Goal: Task Accomplishment & Management: Complete application form

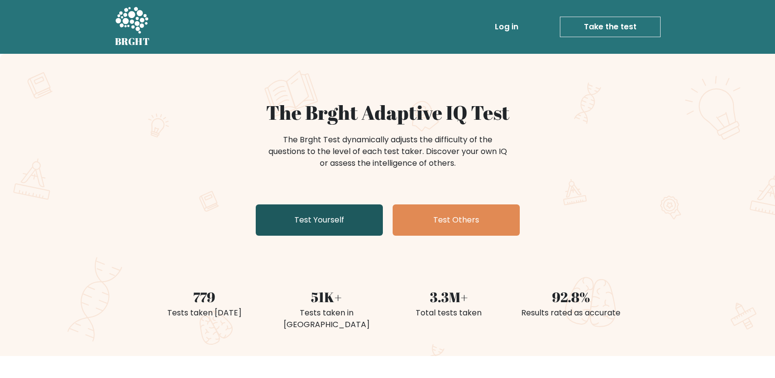
click at [343, 219] on link "Test Yourself" at bounding box center [319, 219] width 127 height 31
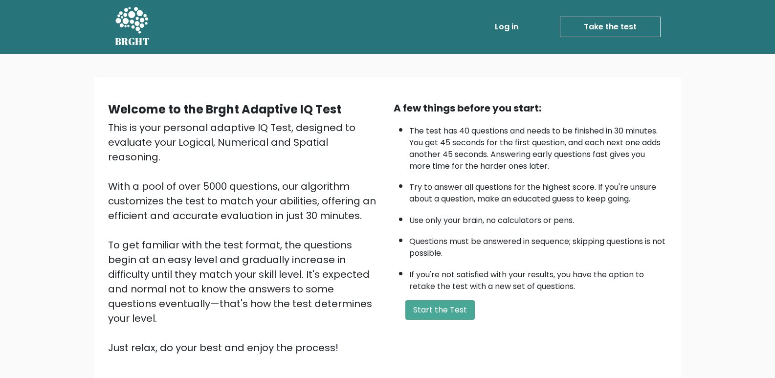
click at [434, 326] on div "Welcome to the Brght Adaptive IQ Test This is your personal adaptive IQ Test, d…" at bounding box center [387, 232] width 571 height 262
click at [436, 312] on button "Start the Test" at bounding box center [439, 310] width 69 height 20
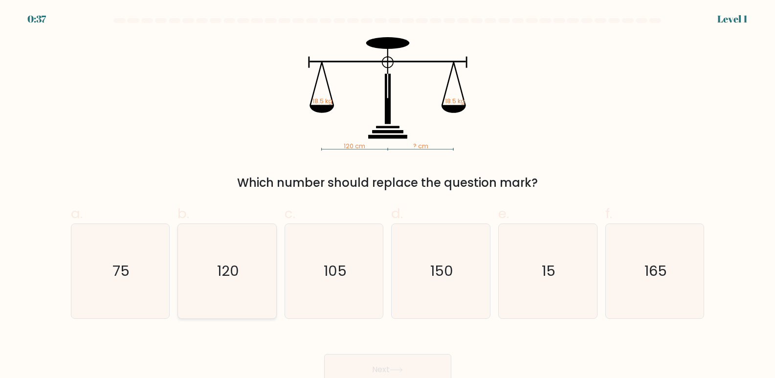
click at [246, 279] on icon "120" at bounding box center [227, 271] width 94 height 94
click at [388, 196] on input "b. 120" at bounding box center [388, 192] width 0 height 6
radio input "true"
drag, startPoint x: 372, startPoint y: 368, endPoint x: 378, endPoint y: 358, distance: 10.7
click at [377, 367] on button "Next" at bounding box center [387, 369] width 127 height 31
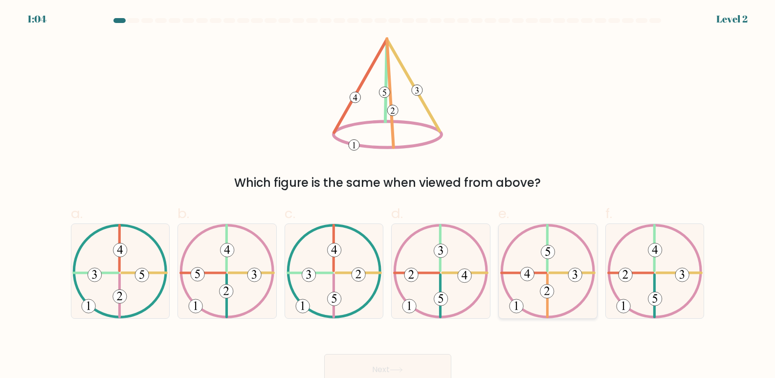
click at [556, 273] on 611 at bounding box center [572, 273] width 45 height 0
click at [388, 196] on input "e." at bounding box center [388, 192] width 0 height 6
radio input "true"
click at [419, 362] on button "Next" at bounding box center [387, 369] width 127 height 31
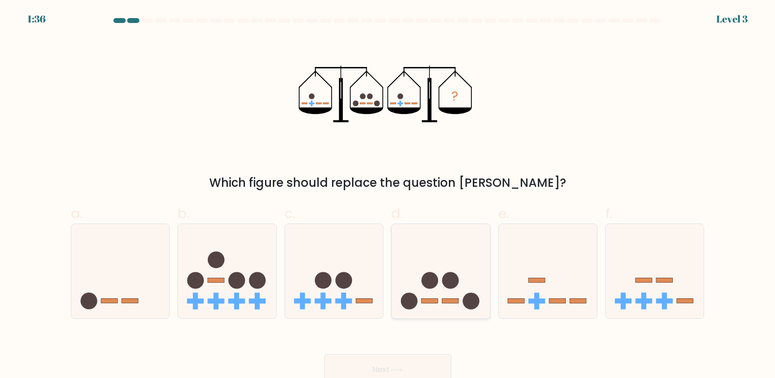
click at [420, 301] on icon at bounding box center [441, 271] width 98 height 81
click at [388, 196] on input "d." at bounding box center [388, 192] width 0 height 6
radio input "true"
click at [360, 356] on button "Next" at bounding box center [387, 369] width 127 height 31
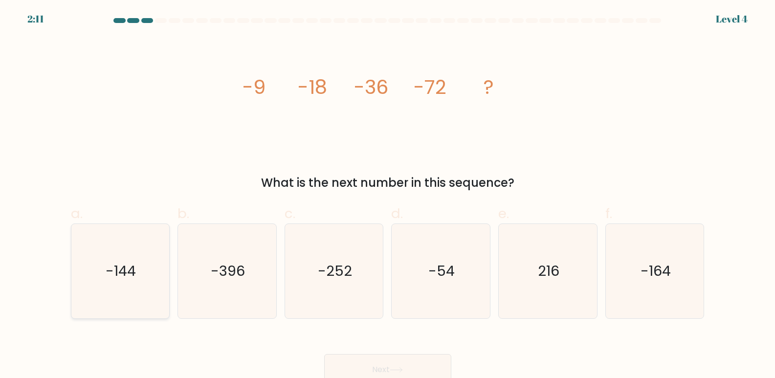
click at [129, 274] on text "-144" at bounding box center [121, 272] width 30 height 20
click at [388, 196] on input "a. -144" at bounding box center [388, 192] width 0 height 6
radio input "true"
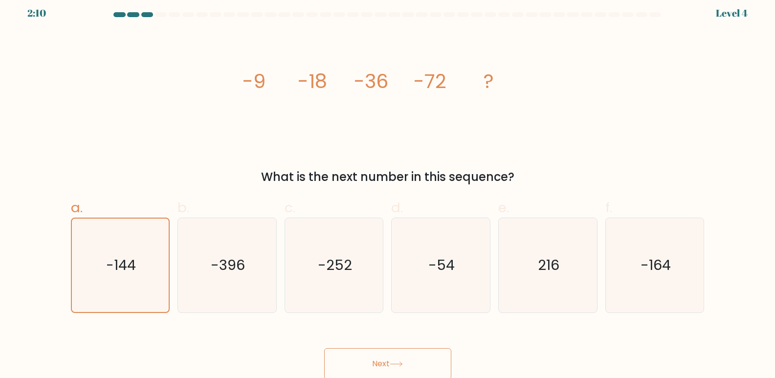
scroll to position [7, 0]
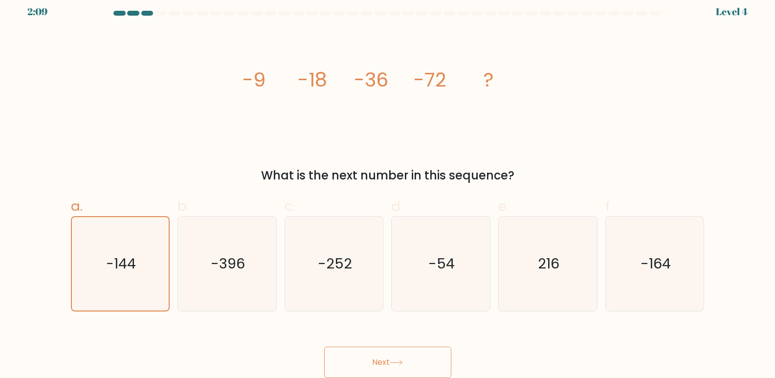
click at [339, 354] on button "Next" at bounding box center [387, 362] width 127 height 31
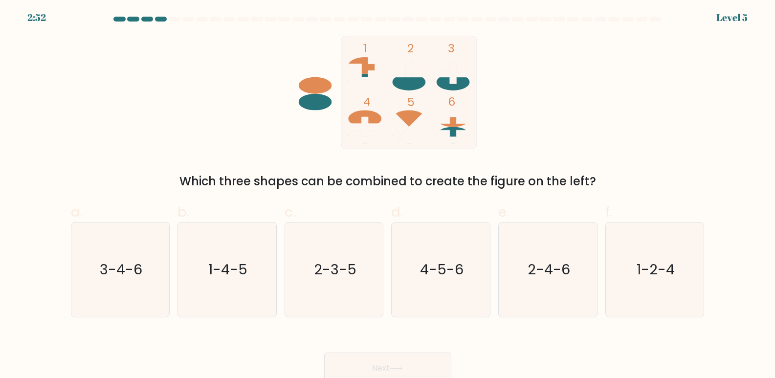
scroll to position [0, 0]
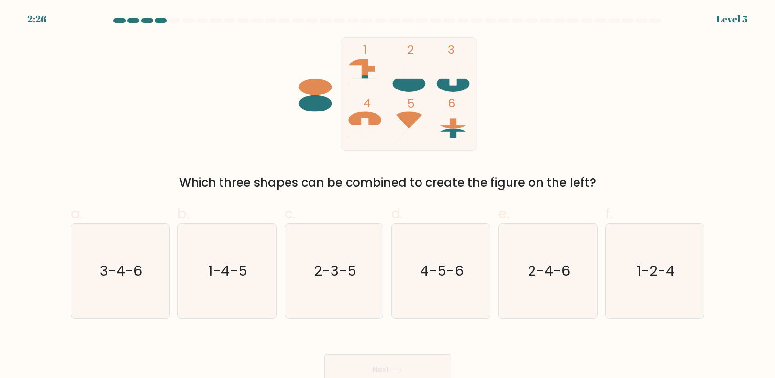
click at [369, 111] on tspan "4" at bounding box center [366, 103] width 7 height 16
click at [537, 279] on text "2-4-6" at bounding box center [549, 272] width 43 height 20
click at [388, 196] on input "e. 2-4-6" at bounding box center [388, 192] width 0 height 6
radio input "true"
click at [361, 373] on button "Next" at bounding box center [387, 369] width 127 height 31
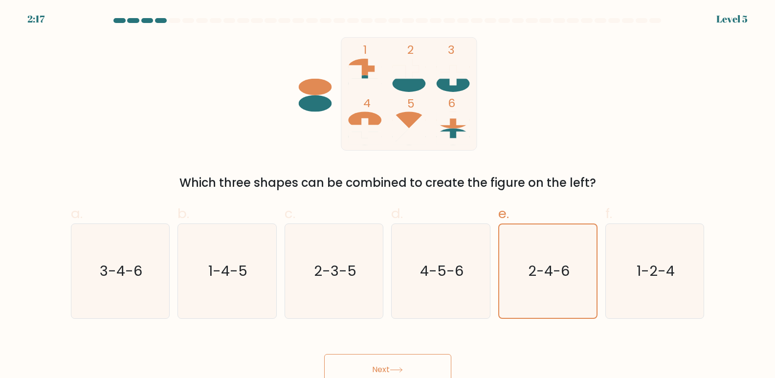
click at [362, 362] on button "Next" at bounding box center [387, 369] width 127 height 31
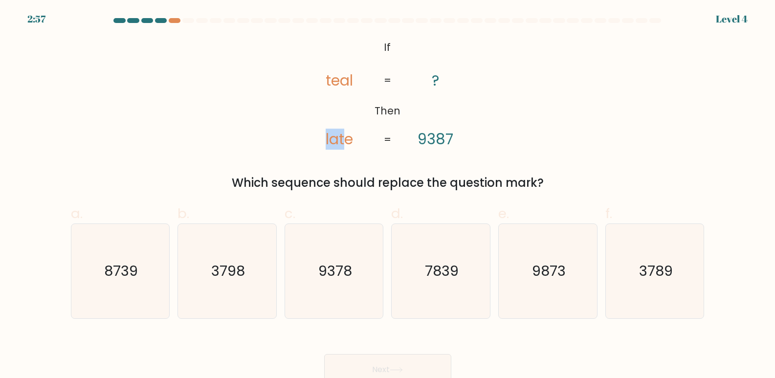
drag, startPoint x: 329, startPoint y: 136, endPoint x: 310, endPoint y: 138, distance: 19.1
click at [310, 138] on icon "@import url('https://fonts.googleapis.com/css?family=Abril+Fatface:400,100,100i…" at bounding box center [387, 93] width 184 height 113
click at [359, 137] on icon "@import url('https://fonts.googleapis.com/css?family=Abril+Fatface:400,100,100i…" at bounding box center [387, 93] width 184 height 113
drag, startPoint x: 359, startPoint y: 137, endPoint x: 306, endPoint y: 147, distance: 54.2
click at [307, 147] on icon "@import url('https://fonts.googleapis.com/css?family=Abril+Fatface:400,100,100i…" at bounding box center [387, 93] width 184 height 113
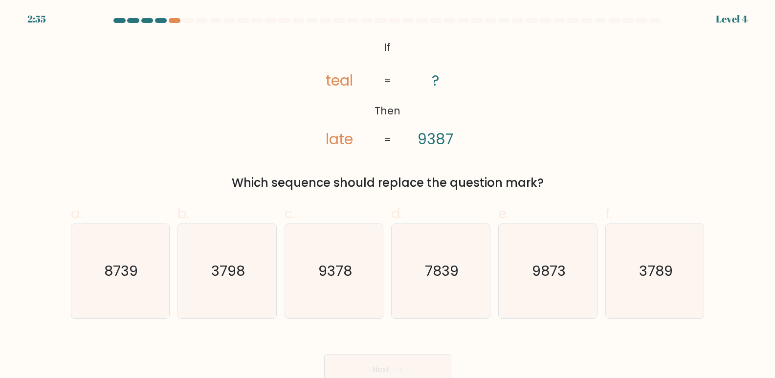
click at [417, 149] on icon "@import url('https://fonts.googleapis.com/css?family=Abril+Fatface:400,100,100i…" at bounding box center [387, 93] width 184 height 113
click at [445, 140] on tspan "9387" at bounding box center [436, 139] width 36 height 21
click at [140, 267] on icon "8739" at bounding box center [120, 271] width 94 height 94
click at [388, 196] on input "a. 8739" at bounding box center [388, 192] width 0 height 6
radio input "true"
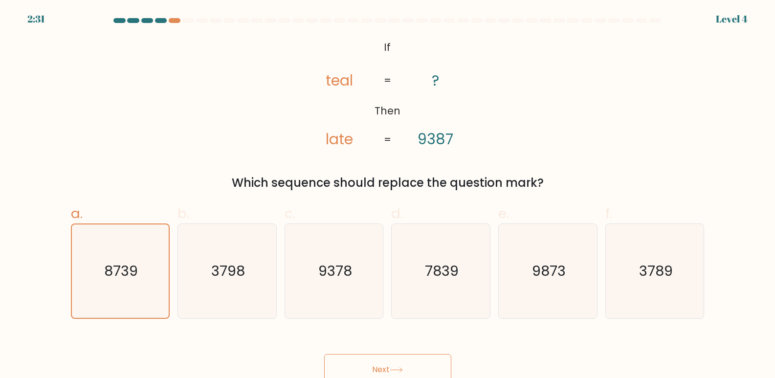
click at [435, 355] on button "Next" at bounding box center [387, 369] width 127 height 31
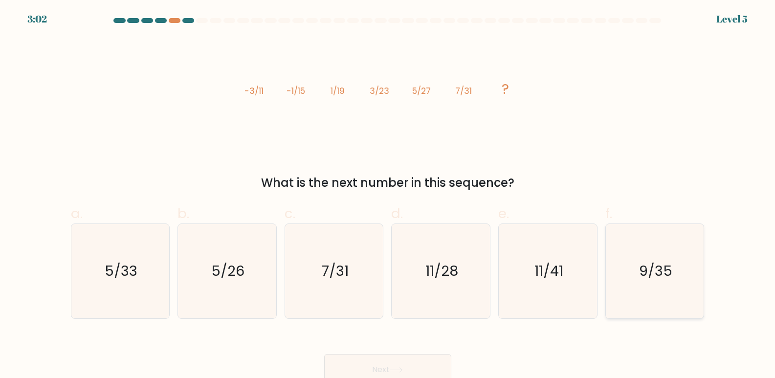
click at [640, 261] on icon "9/35" at bounding box center [655, 271] width 94 height 94
click at [388, 196] on input "f. 9/35" at bounding box center [388, 192] width 0 height 6
radio input "true"
click at [424, 356] on button "Next" at bounding box center [387, 369] width 127 height 31
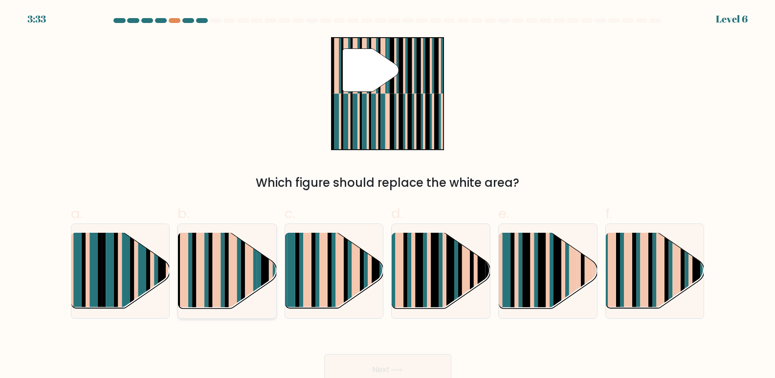
click at [220, 268] on rect at bounding box center [217, 263] width 8 height 97
click at [388, 196] on input "b." at bounding box center [388, 192] width 0 height 6
radio input "true"
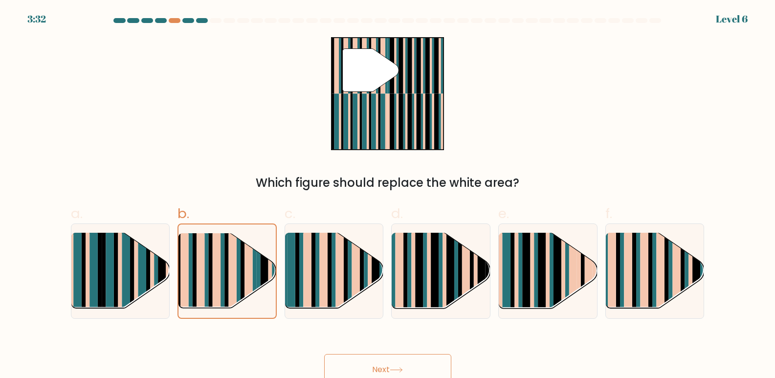
click at [386, 365] on button "Next" at bounding box center [387, 369] width 127 height 31
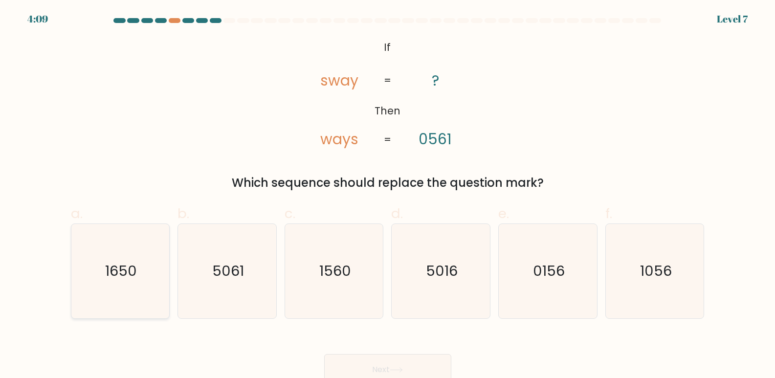
click at [139, 278] on icon "1650" at bounding box center [120, 271] width 94 height 94
click at [388, 196] on input "a. 1650" at bounding box center [388, 192] width 0 height 6
radio input "true"
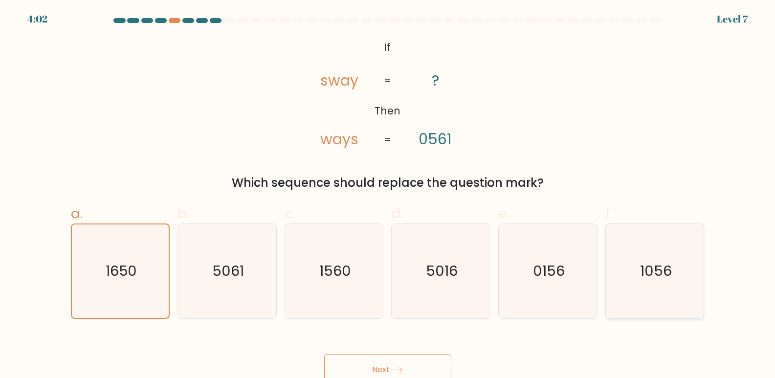
click at [662, 269] on text "1056" at bounding box center [656, 272] width 32 height 20
click at [388, 196] on input "f. 1056" at bounding box center [388, 192] width 0 height 6
radio input "true"
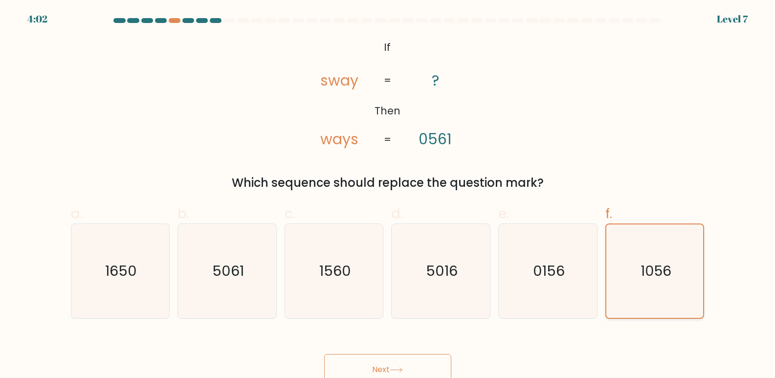
click at [662, 269] on text "1056" at bounding box center [656, 271] width 31 height 20
click at [388, 196] on input "f. 1056" at bounding box center [388, 192] width 0 height 6
drag, startPoint x: 395, startPoint y: 361, endPoint x: 383, endPoint y: 336, distance: 26.9
click at [395, 359] on button "Next" at bounding box center [387, 369] width 127 height 31
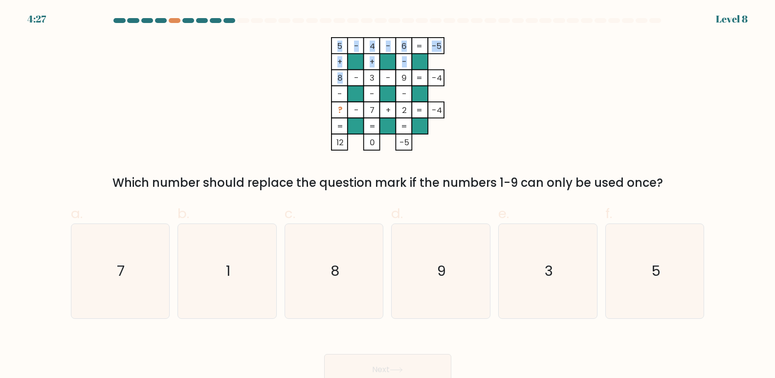
drag, startPoint x: 338, startPoint y: 46, endPoint x: 340, endPoint y: 75, distance: 28.4
click at [340, 75] on icon "5 - 4 - 6 -5 + + - 8 - 3 - 9 -4 - - - ? - 7 + 2 = -4 = = = = 12 0 -5 =" at bounding box center [387, 93] width 293 height 113
click at [308, 54] on icon "5 - 4 - 6 -5 + + - 8 - 3 - 9 -4 - - - ? - 7 + 2 = -4 = = = = 12 0 -5 =" at bounding box center [387, 93] width 293 height 113
click at [232, 285] on icon "1" at bounding box center [227, 271] width 94 height 94
click at [388, 196] on input "b. 1" at bounding box center [388, 192] width 0 height 6
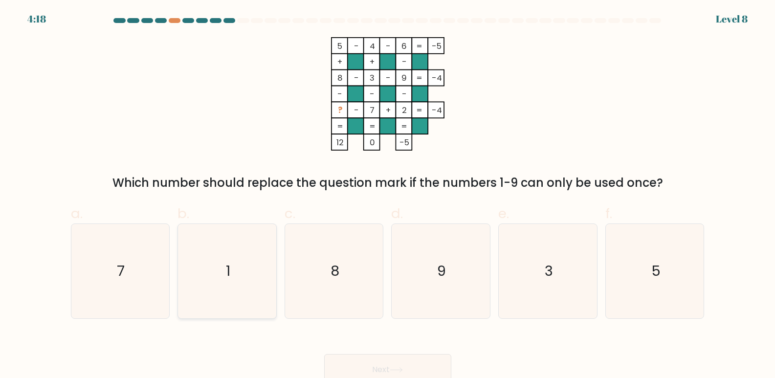
radio input "true"
click at [392, 358] on button "Next" at bounding box center [387, 369] width 127 height 31
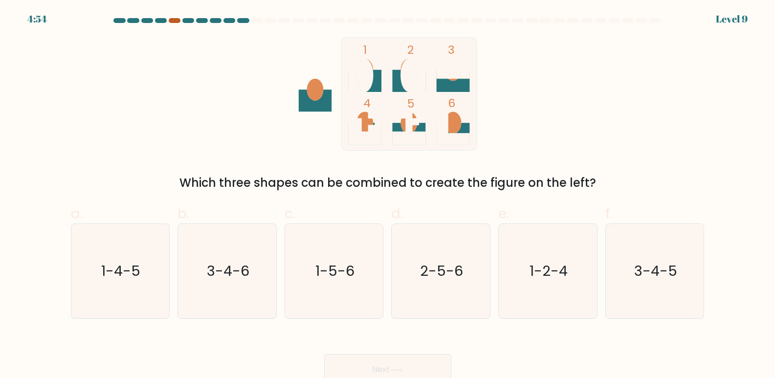
click at [173, 19] on div at bounding box center [175, 20] width 12 height 5
click at [244, 20] on div at bounding box center [243, 20] width 12 height 5
click at [733, 18] on form at bounding box center [387, 201] width 775 height 367
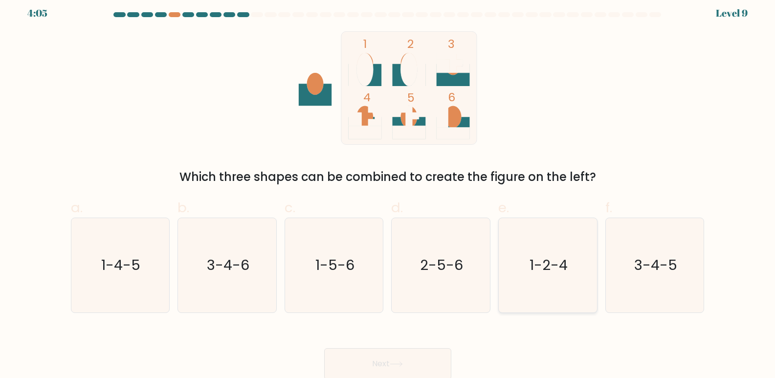
scroll to position [7, 0]
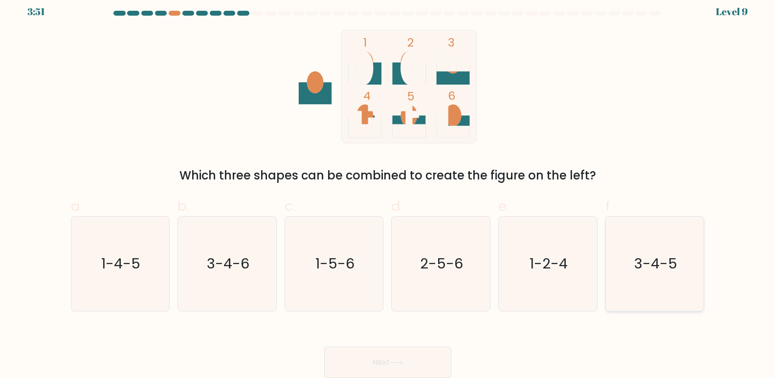
click at [659, 256] on text "3-4-5" at bounding box center [655, 264] width 43 height 20
click at [388, 188] on input "f. 3-4-5" at bounding box center [388, 185] width 0 height 6
radio input "true"
click at [397, 363] on icon at bounding box center [396, 362] width 12 height 4
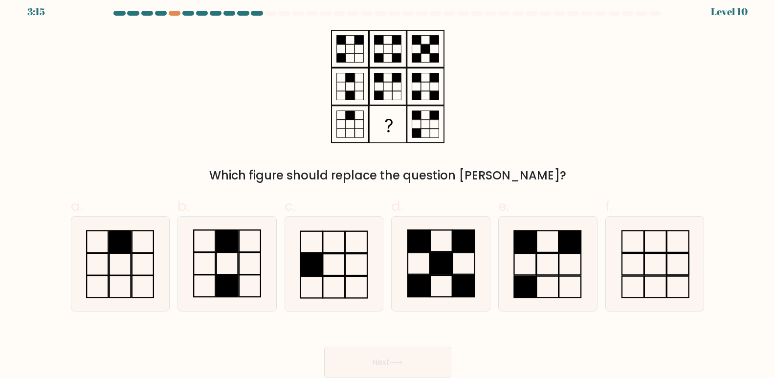
drag, startPoint x: 224, startPoint y: 265, endPoint x: 282, endPoint y: 286, distance: 61.6
click at [227, 264] on icon at bounding box center [227, 264] width 94 height 94
click at [388, 188] on input "b." at bounding box center [388, 185] width 0 height 6
radio input "true"
click at [369, 352] on button "Next" at bounding box center [387, 362] width 127 height 31
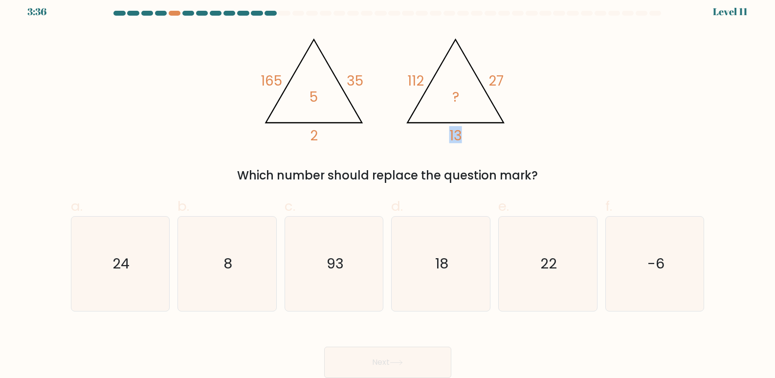
drag, startPoint x: 465, startPoint y: 132, endPoint x: 449, endPoint y: 134, distance: 16.3
click at [449, 134] on icon "@import url('https://fonts.googleapis.com/css?family=Abril+Fatface:400,100,100i…" at bounding box center [387, 86] width 261 height 113
click at [401, 142] on icon "@import url('https://fonts.googleapis.com/css?family=Abril+Fatface:400,100,100i…" at bounding box center [387, 86] width 261 height 113
drag, startPoint x: 245, startPoint y: 248, endPoint x: 315, endPoint y: 317, distance: 98.2
click at [243, 249] on icon "8" at bounding box center [227, 264] width 94 height 94
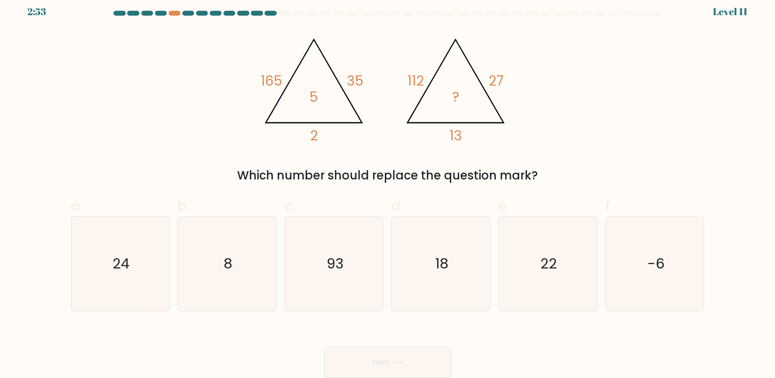
click at [388, 188] on input "b. 8" at bounding box center [388, 185] width 0 height 6
radio input "true"
click at [407, 357] on button "Next" at bounding box center [387, 362] width 127 height 31
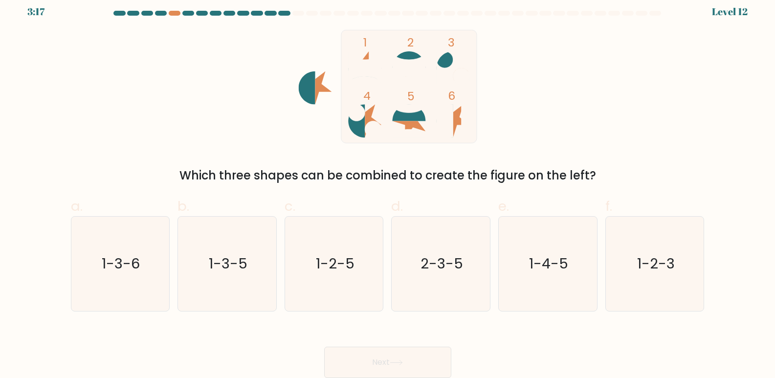
click at [374, 55] on rect at bounding box center [408, 86] width 135 height 113
click at [334, 242] on icon "1-2-5" at bounding box center [334, 264] width 94 height 94
click at [388, 188] on input "c. 1-2-5" at bounding box center [388, 185] width 0 height 6
radio input "true"
click at [403, 360] on icon at bounding box center [396, 362] width 13 height 5
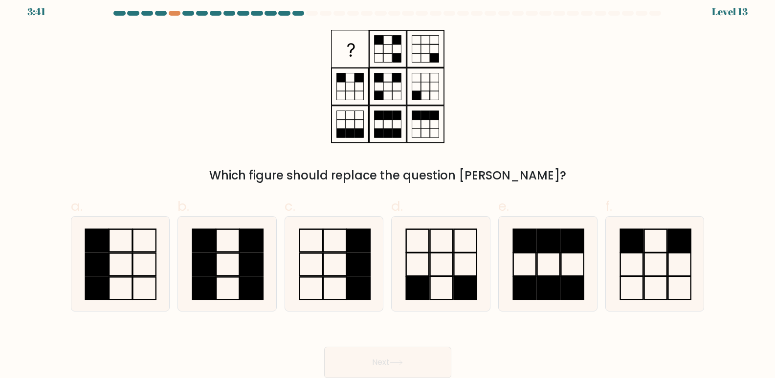
click at [738, 13] on form at bounding box center [387, 194] width 775 height 367
drag, startPoint x: 631, startPoint y: 10, endPoint x: 601, endPoint y: 8, distance: 30.4
click at [605, 9] on body "3:40 Level 13" at bounding box center [387, 185] width 775 height 385
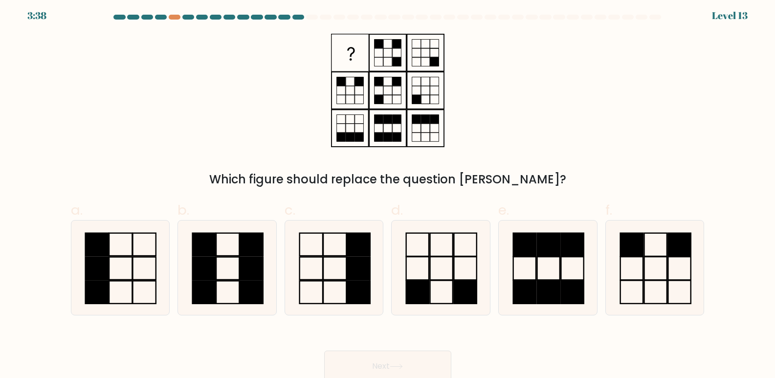
click at [229, 107] on div "Which figure should replace the question mark?" at bounding box center [388, 111] width 646 height 155
click at [430, 275] on rect at bounding box center [441, 268] width 22 height 23
click at [388, 192] on input "d." at bounding box center [388, 189] width 0 height 6
radio input "true"
click at [432, 354] on button "Next" at bounding box center [387, 366] width 127 height 31
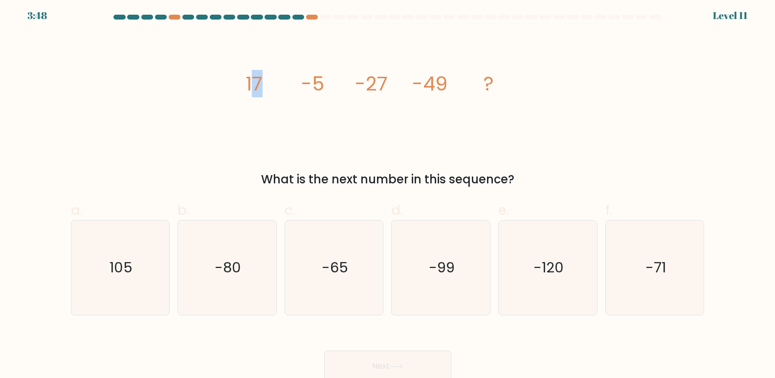
drag, startPoint x: 250, startPoint y: 71, endPoint x: 276, endPoint y: 87, distance: 30.9
click at [276, 87] on icon "image/svg+xml 17 -5 -27 -49 ?" at bounding box center [387, 90] width 293 height 113
click at [321, 85] on tspan "-5" at bounding box center [312, 83] width 23 height 27
drag, startPoint x: 248, startPoint y: 80, endPoint x: 337, endPoint y: 82, distance: 89.0
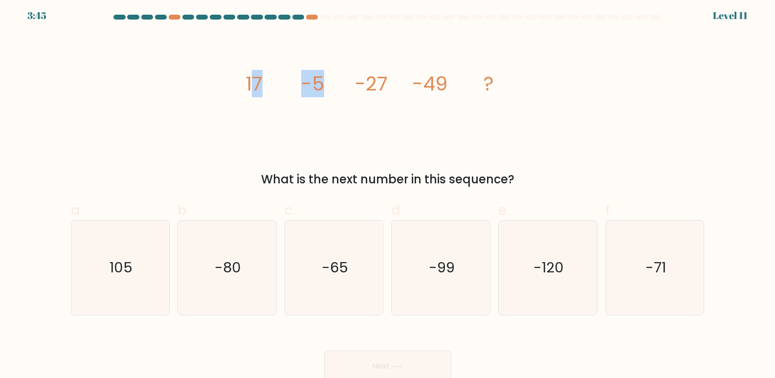
click at [337, 82] on icon "image/svg+xml 17 -5 -27 -49 ?" at bounding box center [387, 90] width 293 height 113
drag, startPoint x: 239, startPoint y: 83, endPoint x: 592, endPoint y: 59, distance: 353.9
click at [592, 59] on div "image/svg+xml 17 -5 -27 -49 ? What is the next number in this sequence?" at bounding box center [388, 111] width 646 height 155
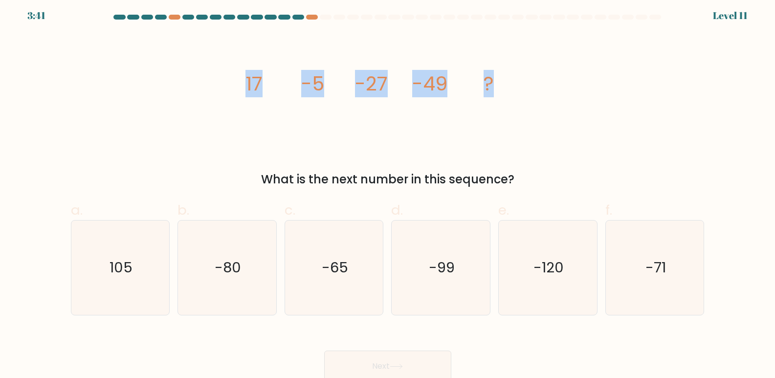
drag, startPoint x: 515, startPoint y: 80, endPoint x: 227, endPoint y: 95, distance: 288.9
click at [227, 95] on div "image/svg+xml 17 -5 -27 -49 ? What is the next number in this sequence?" at bounding box center [388, 111] width 646 height 155
click at [419, 70] on tspan "-49" at bounding box center [429, 83] width 35 height 27
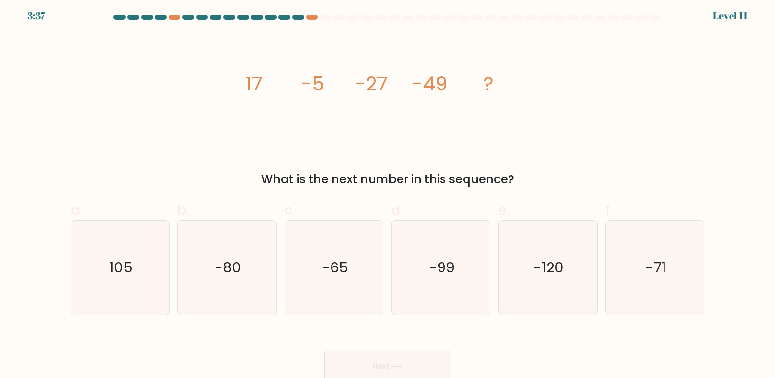
drag, startPoint x: 338, startPoint y: 95, endPoint x: 279, endPoint y: 87, distance: 59.8
click at [327, 96] on icon "image/svg+xml 17 -5 -27 -49 ?" at bounding box center [387, 90] width 293 height 113
click at [344, 264] on text "-65" at bounding box center [335, 268] width 26 height 20
click at [388, 192] on input "c. -65" at bounding box center [388, 189] width 0 height 6
radio input "true"
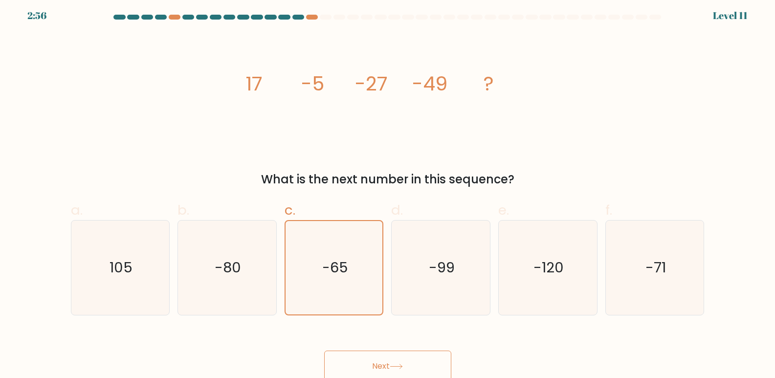
click at [403, 360] on button "Next" at bounding box center [387, 366] width 127 height 31
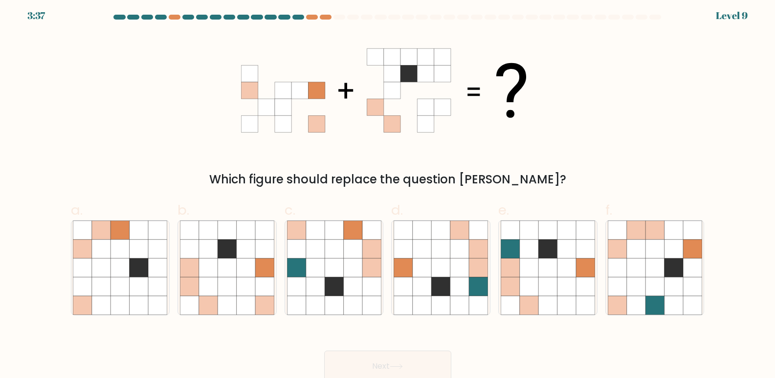
click at [751, 13] on div "3:37 Level 9" at bounding box center [387, 10] width 775 height 26
click at [246, 237] on icon at bounding box center [246, 230] width 19 height 19
click at [388, 192] on input "b." at bounding box center [388, 189] width 0 height 6
radio input "true"
click at [417, 362] on button "Next" at bounding box center [387, 366] width 127 height 31
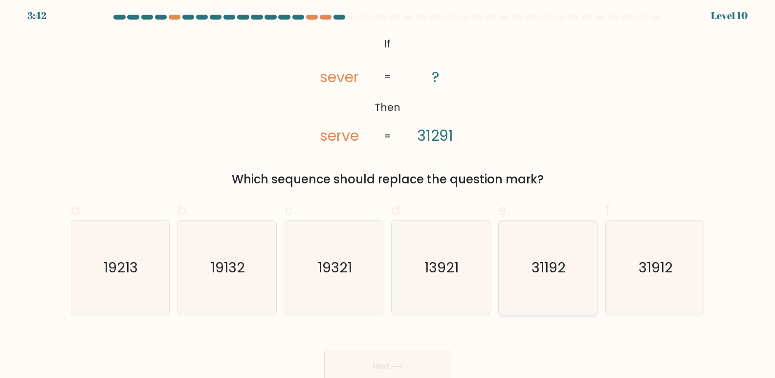
click at [545, 273] on text "31192" at bounding box center [549, 268] width 34 height 20
click at [388, 192] on input "e. 31192" at bounding box center [388, 189] width 0 height 6
radio input "true"
click at [415, 355] on button "Next" at bounding box center [387, 366] width 127 height 31
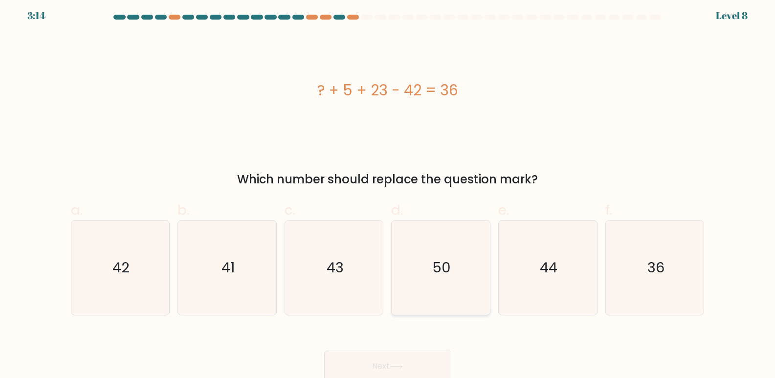
drag, startPoint x: 453, startPoint y: 270, endPoint x: 449, endPoint y: 283, distance: 13.5
click at [454, 270] on icon "50" at bounding box center [441, 268] width 94 height 94
click at [388, 192] on input "d. 50" at bounding box center [388, 189] width 0 height 6
radio input "true"
click at [416, 350] on div "Next" at bounding box center [388, 354] width 646 height 55
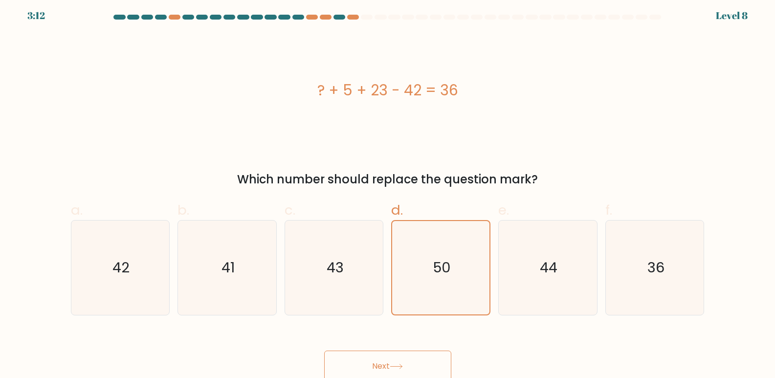
click at [421, 364] on button "Next" at bounding box center [387, 366] width 127 height 31
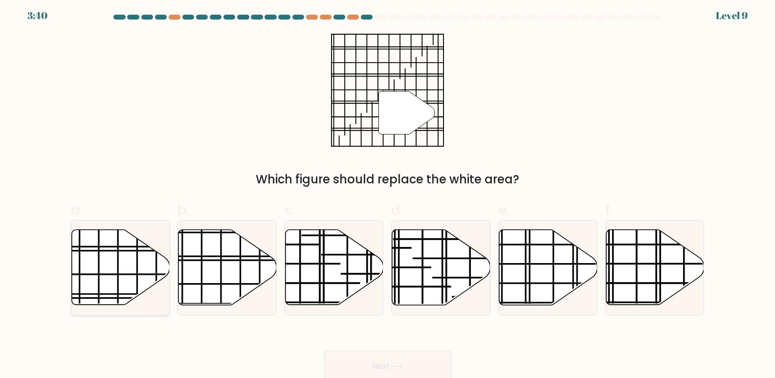
click at [100, 252] on icon at bounding box center [120, 267] width 98 height 75
click at [388, 192] on input "a." at bounding box center [388, 189] width 0 height 6
radio input "true"
click at [421, 352] on button "Next" at bounding box center [387, 366] width 127 height 31
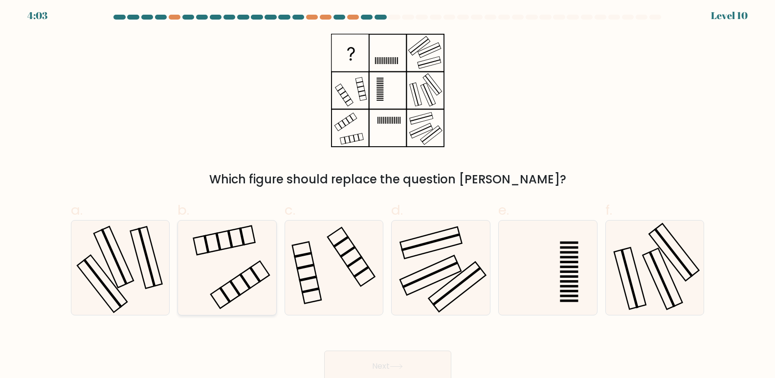
click at [237, 240] on icon at bounding box center [227, 268] width 94 height 94
click at [388, 192] on input "b." at bounding box center [388, 189] width 0 height 6
radio input "true"
click at [375, 363] on button "Next" at bounding box center [387, 366] width 127 height 31
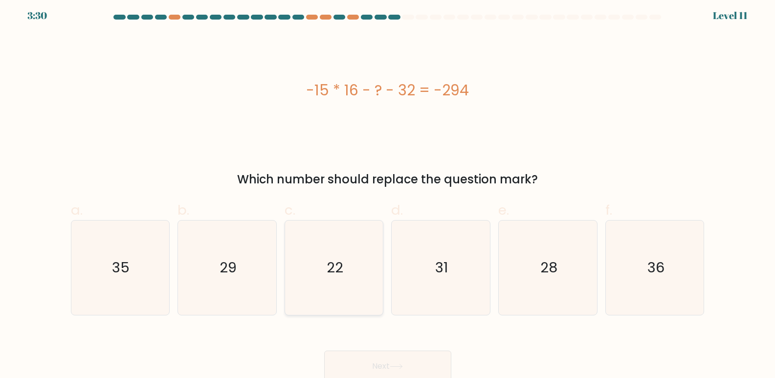
click at [366, 262] on icon "22" at bounding box center [334, 268] width 94 height 94
click at [388, 192] on input "c. 22" at bounding box center [388, 189] width 0 height 6
radio input "true"
click at [419, 361] on button "Next" at bounding box center [387, 366] width 127 height 31
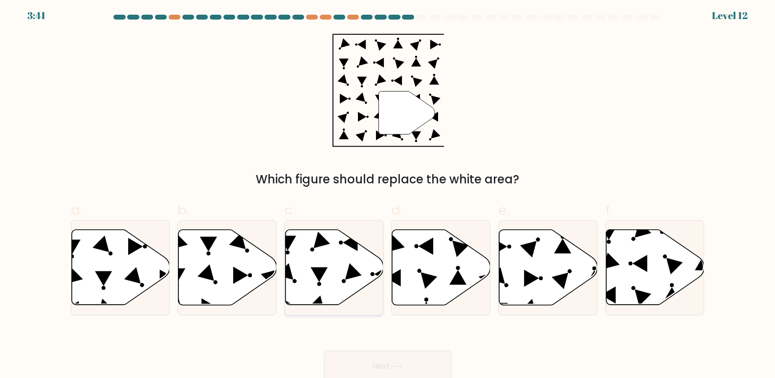
click at [319, 280] on icon at bounding box center [319, 274] width 17 height 15
click at [388, 192] on input "c." at bounding box center [388, 189] width 0 height 6
radio input "true"
click at [399, 359] on button "Next" at bounding box center [387, 366] width 127 height 31
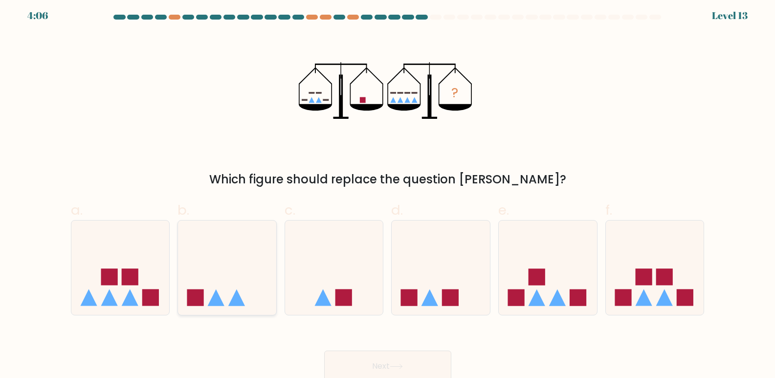
click at [221, 289] on icon at bounding box center [227, 267] width 98 height 81
click at [388, 192] on input "b." at bounding box center [388, 189] width 0 height 6
radio input "true"
click at [430, 362] on button "Next" at bounding box center [387, 366] width 127 height 31
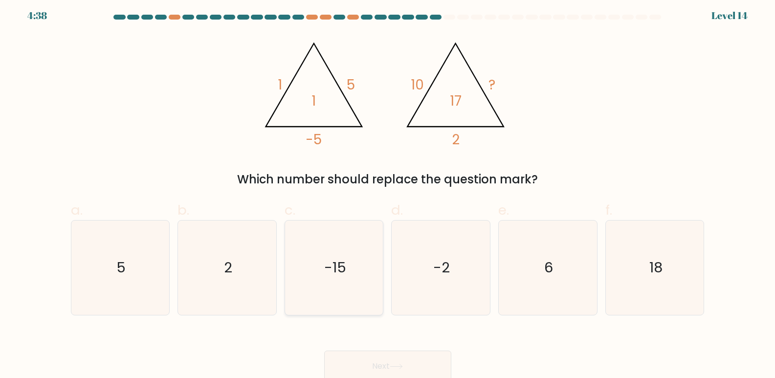
drag, startPoint x: 344, startPoint y: 286, endPoint x: 350, endPoint y: 293, distance: 9.7
click at [344, 285] on icon "-15" at bounding box center [334, 268] width 94 height 94
click at [388, 192] on input "c. -15" at bounding box center [388, 189] width 0 height 6
radio input "true"
click at [398, 348] on div "Next" at bounding box center [388, 354] width 646 height 55
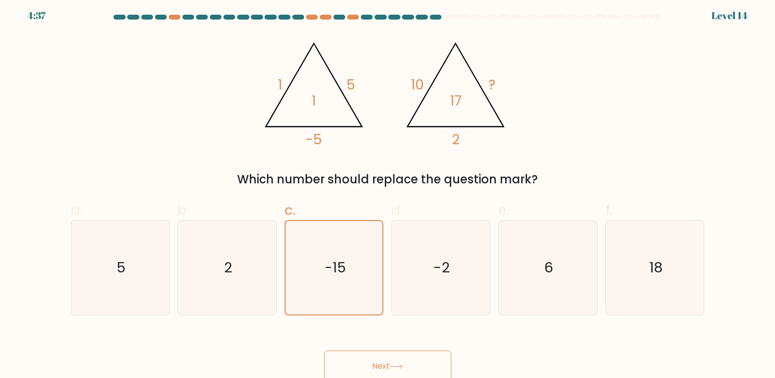
click at [402, 354] on button "Next" at bounding box center [387, 366] width 127 height 31
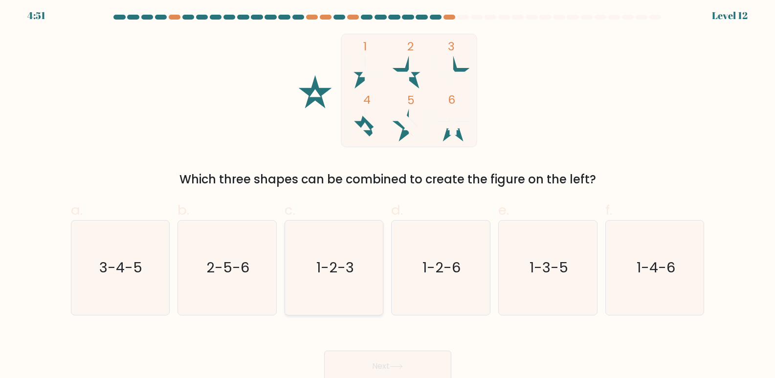
click at [324, 251] on icon "1-2-3" at bounding box center [334, 268] width 94 height 94
click at [388, 192] on input "c. 1-2-3" at bounding box center [388, 189] width 0 height 6
radio input "true"
click at [406, 348] on div "Next" at bounding box center [388, 354] width 646 height 55
click at [406, 358] on button "Next" at bounding box center [387, 366] width 127 height 31
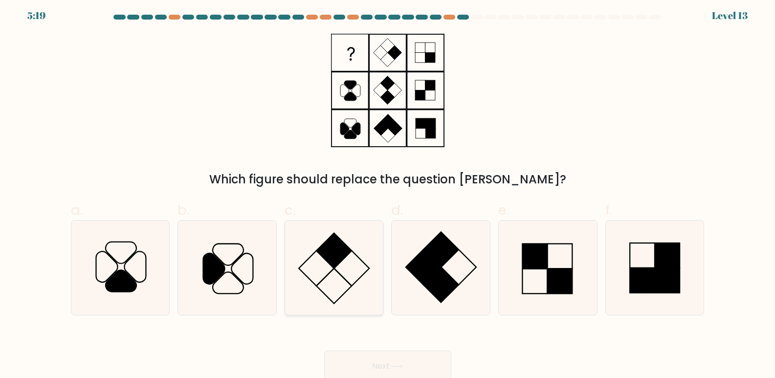
click at [344, 282] on icon at bounding box center [334, 268] width 94 height 94
click at [388, 192] on input "c." at bounding box center [388, 189] width 0 height 6
radio input "true"
click at [388, 373] on button "Next" at bounding box center [387, 366] width 127 height 31
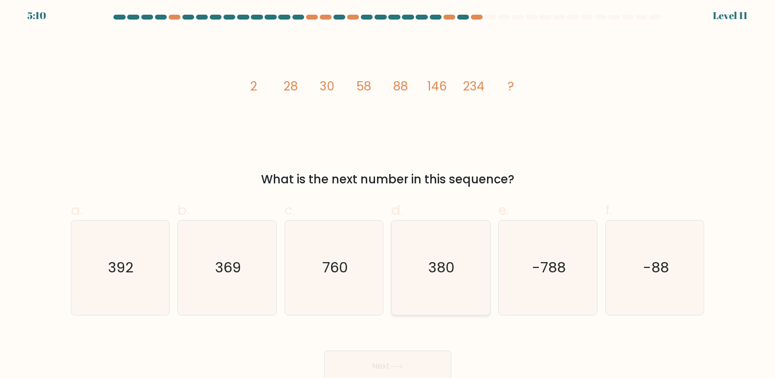
click at [441, 267] on text "380" at bounding box center [442, 268] width 26 height 20
click at [388, 192] on input "d. 380" at bounding box center [388, 189] width 0 height 6
radio input "true"
click at [415, 357] on button "Next" at bounding box center [387, 366] width 127 height 31
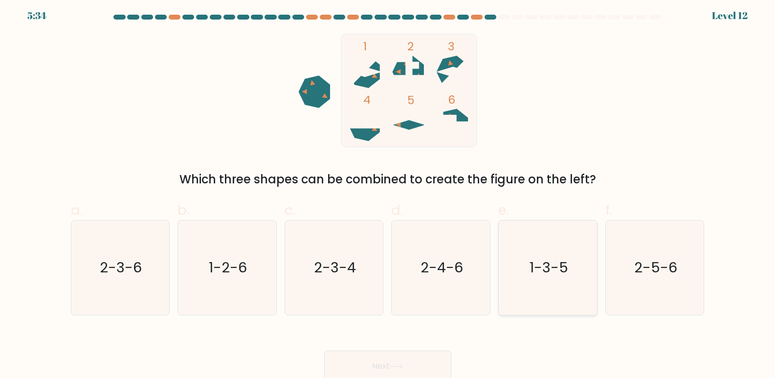
click at [552, 258] on text "1-3-5" at bounding box center [549, 268] width 39 height 20
click at [388, 192] on input "e. 1-3-5" at bounding box center [388, 189] width 0 height 6
radio input "true"
click at [437, 359] on button "Next" at bounding box center [387, 366] width 127 height 31
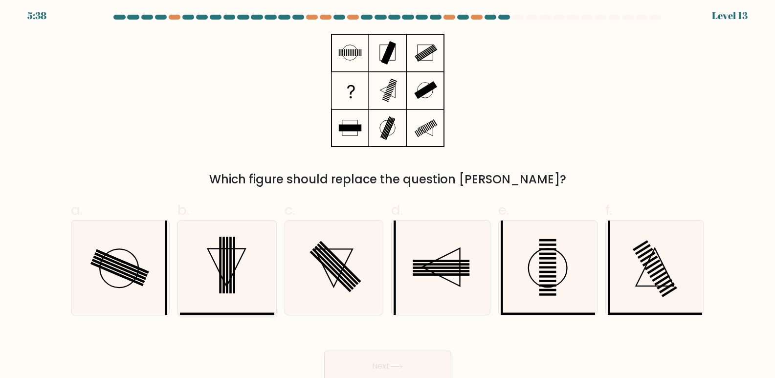
click at [214, 249] on icon at bounding box center [227, 268] width 38 height 38
click at [388, 192] on input "b." at bounding box center [388, 189] width 0 height 6
radio input "true"
click at [351, 134] on icon at bounding box center [388, 90] width 122 height 113
click at [385, 55] on rect at bounding box center [388, 52] width 15 height 23
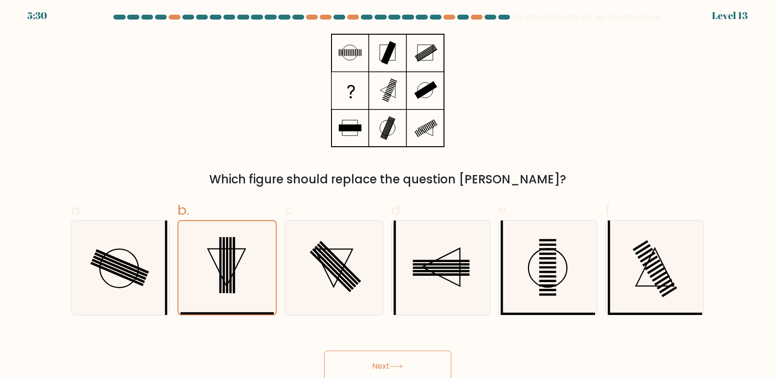
click at [392, 93] on icon at bounding box center [388, 90] width 122 height 113
click at [422, 136] on icon at bounding box center [388, 90] width 122 height 113
click at [434, 49] on rect at bounding box center [427, 53] width 20 height 13
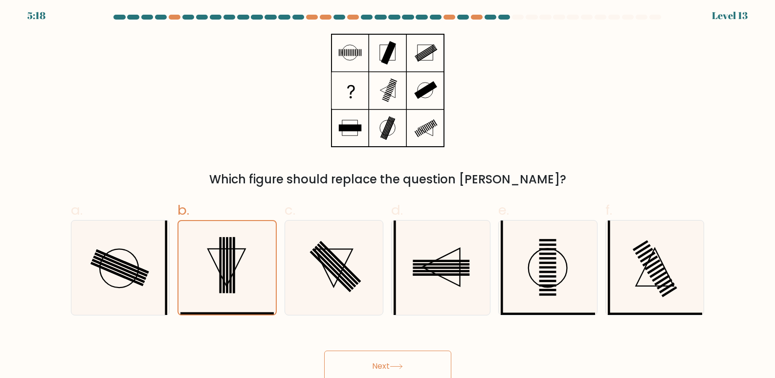
click at [389, 49] on rect at bounding box center [388, 52] width 15 height 23
click at [368, 128] on rect at bounding box center [349, 128] width 37 height 37
click at [430, 101] on icon at bounding box center [388, 90] width 122 height 113
click at [405, 131] on icon at bounding box center [388, 90] width 122 height 113
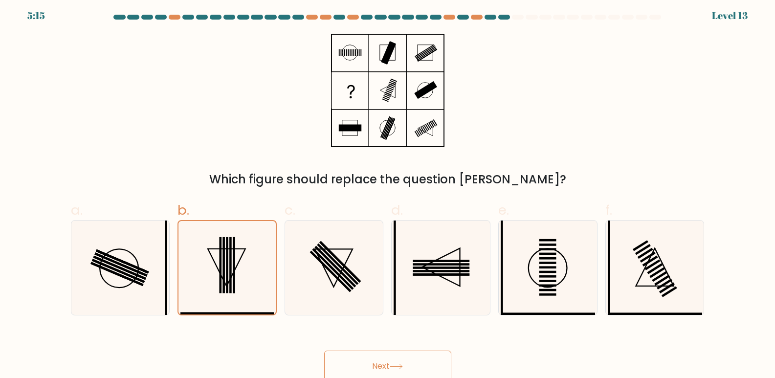
click at [414, 48] on icon at bounding box center [388, 90] width 122 height 113
click at [353, 45] on icon at bounding box center [388, 90] width 122 height 113
click at [338, 126] on icon at bounding box center [388, 90] width 122 height 113
click at [389, 52] on rect at bounding box center [388, 52] width 15 height 23
click at [657, 261] on rect at bounding box center [653, 265] width 16 height 11
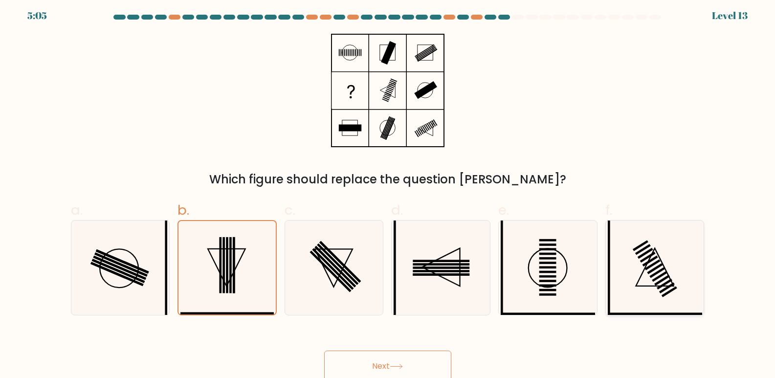
click at [388, 192] on input "f." at bounding box center [388, 189] width 0 height 6
radio input "true"
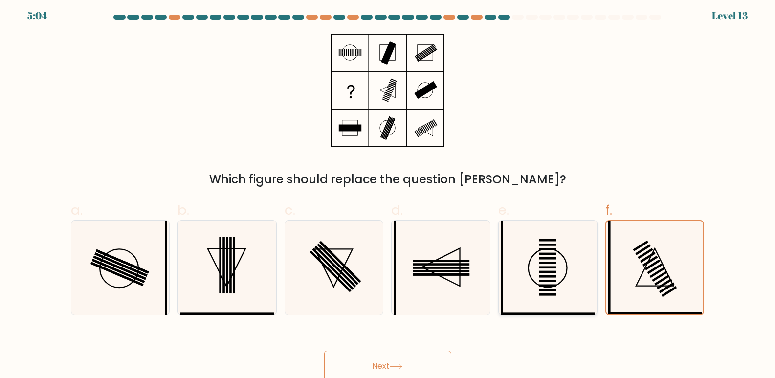
click at [588, 271] on icon at bounding box center [548, 268] width 94 height 94
click at [388, 192] on input "e." at bounding box center [388, 189] width 0 height 6
radio input "true"
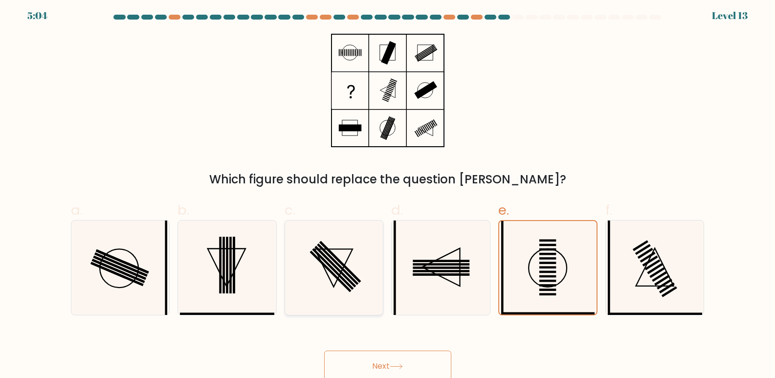
click at [368, 246] on icon at bounding box center [334, 268] width 94 height 94
click at [388, 192] on input "c." at bounding box center [388, 189] width 0 height 6
radio input "true"
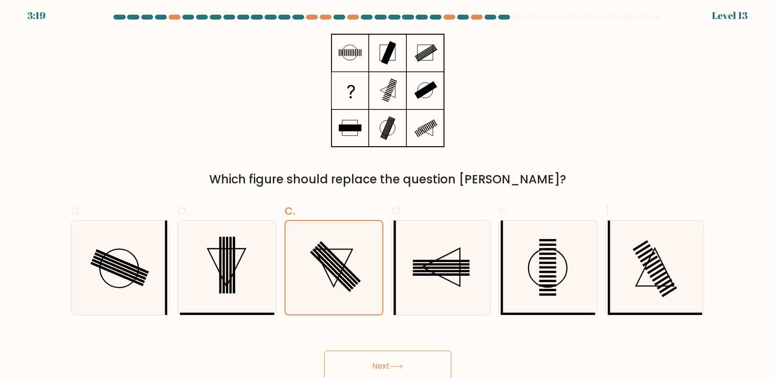
click at [386, 353] on button "Next" at bounding box center [387, 366] width 127 height 31
click at [387, 357] on button "Next" at bounding box center [387, 366] width 127 height 31
click at [389, 362] on button "Next" at bounding box center [387, 366] width 127 height 31
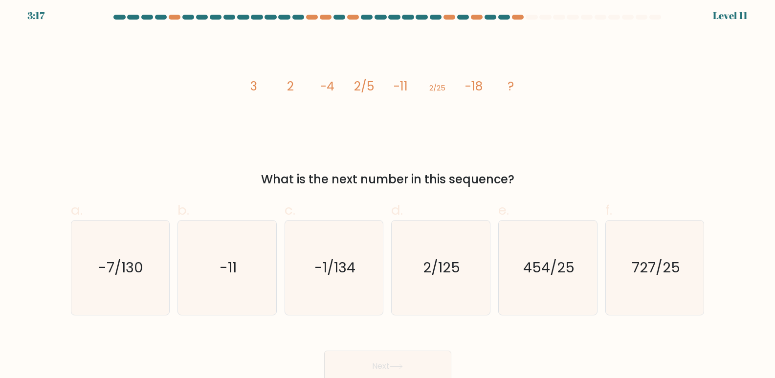
click at [389, 362] on button "Next" at bounding box center [387, 366] width 127 height 31
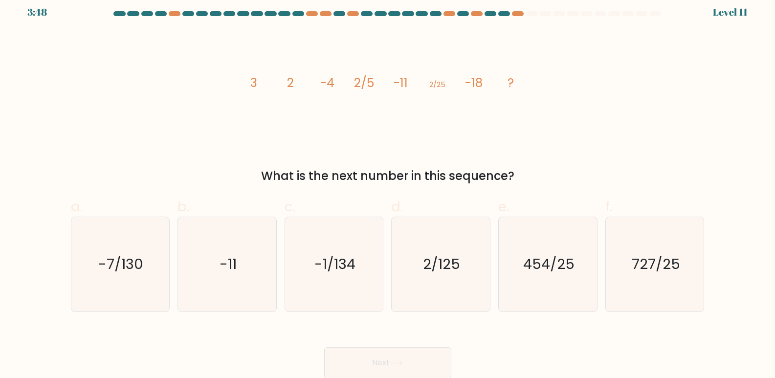
scroll to position [7, 0]
click at [423, 266] on icon "2/125" at bounding box center [441, 264] width 94 height 94
click at [388, 188] on input "d. 2/125" at bounding box center [388, 185] width 0 height 6
radio input "true"
click at [412, 355] on button "Next" at bounding box center [387, 362] width 127 height 31
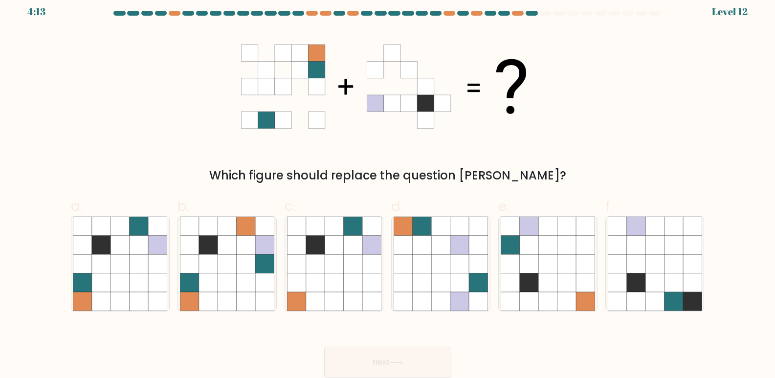
drag, startPoint x: 385, startPoint y: 89, endPoint x: 294, endPoint y: 81, distance: 91.3
click at [330, 86] on icon at bounding box center [387, 86] width 293 height 113
click at [562, 293] on icon at bounding box center [566, 301] width 19 height 19
click at [388, 188] on input "e." at bounding box center [388, 185] width 0 height 6
radio input "true"
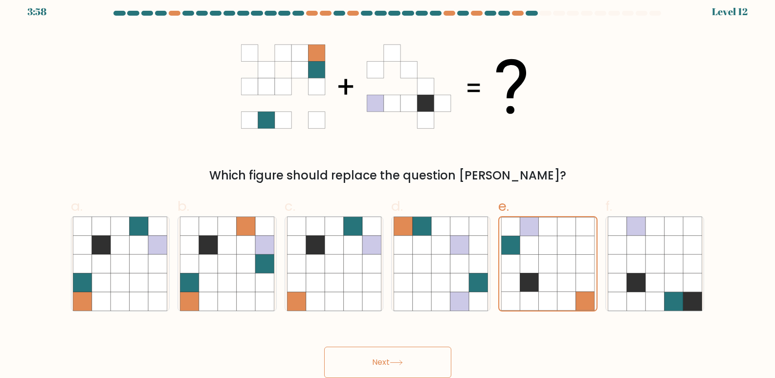
click at [414, 369] on button "Next" at bounding box center [387, 362] width 127 height 31
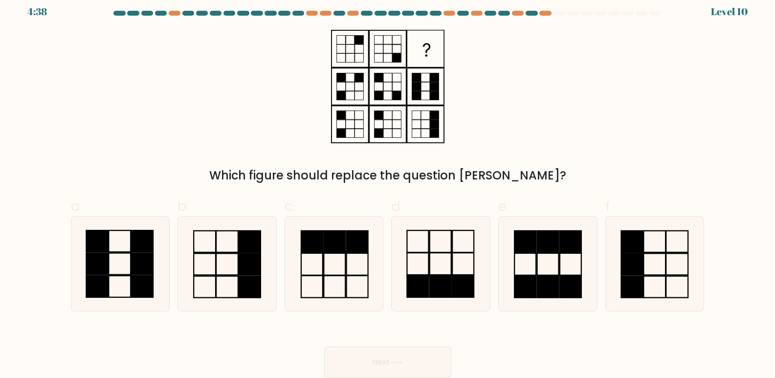
click at [422, 341] on div "Next" at bounding box center [388, 350] width 646 height 55
drag, startPoint x: 424, startPoint y: 66, endPoint x: 429, endPoint y: 127, distance: 60.8
click at [429, 127] on icon at bounding box center [388, 86] width 122 height 113
drag, startPoint x: 430, startPoint y: 89, endPoint x: 431, endPoint y: 121, distance: 31.8
click at [431, 121] on icon at bounding box center [388, 86] width 122 height 113
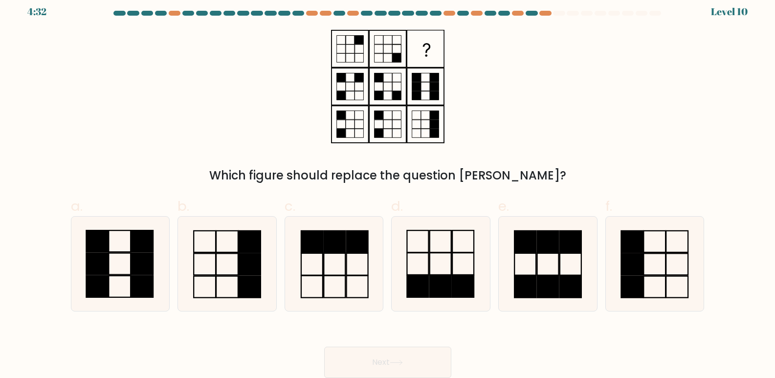
drag, startPoint x: 336, startPoint y: 83, endPoint x: 505, endPoint y: 109, distance: 170.7
click at [505, 109] on div "Which figure should replace the question mark?" at bounding box center [388, 107] width 646 height 155
drag, startPoint x: 370, startPoint y: 49, endPoint x: 553, endPoint y: 48, distance: 183.4
click at [553, 48] on div "Which figure should replace the question mark?" at bounding box center [388, 107] width 646 height 155
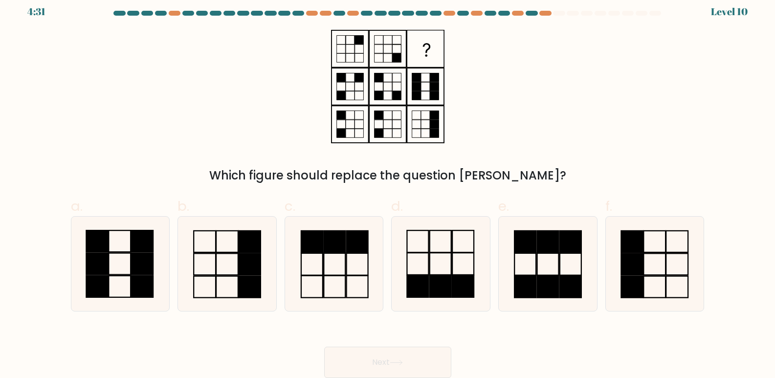
click at [423, 46] on rect at bounding box center [425, 49] width 36 height 36
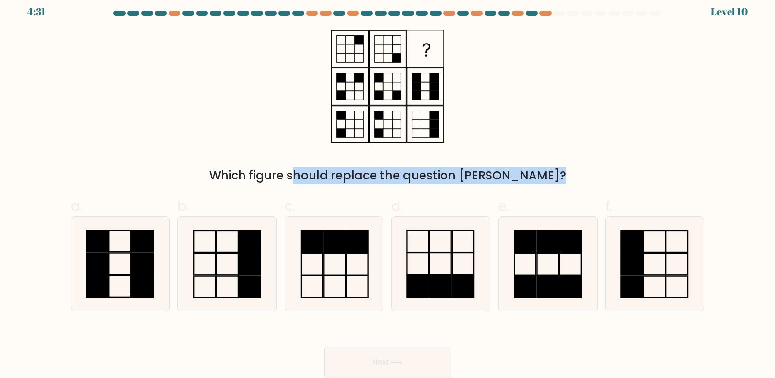
click at [423, 46] on rect at bounding box center [425, 49] width 36 height 36
click at [423, 46] on icon at bounding box center [426, 50] width 7 height 14
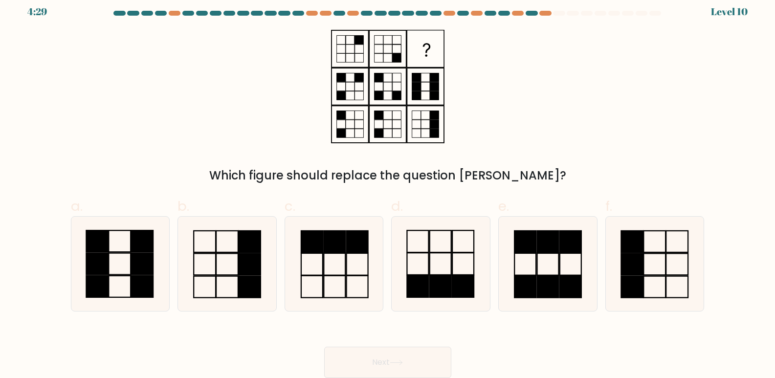
click at [373, 119] on icon at bounding box center [388, 86] width 122 height 113
click at [375, 120] on icon at bounding box center [388, 86] width 122 height 113
click at [382, 45] on icon at bounding box center [388, 86] width 122 height 113
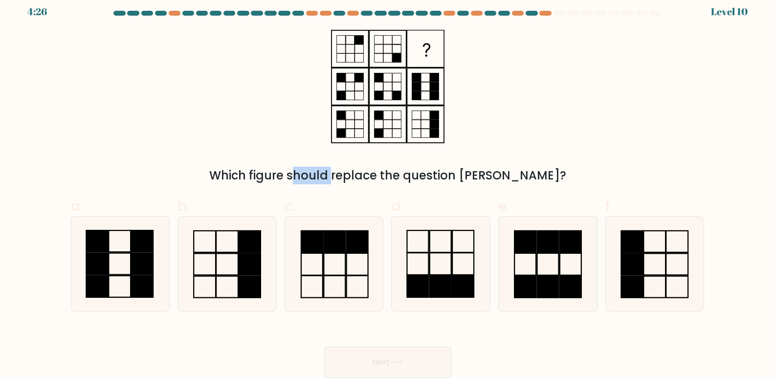
click at [349, 51] on icon at bounding box center [388, 86] width 122 height 113
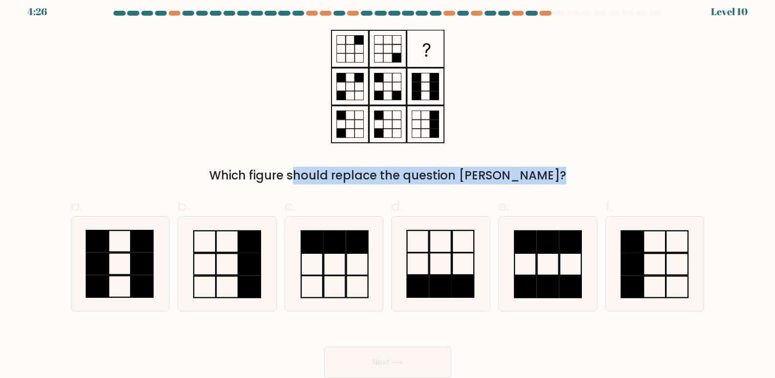
click at [349, 51] on icon at bounding box center [388, 86] width 122 height 113
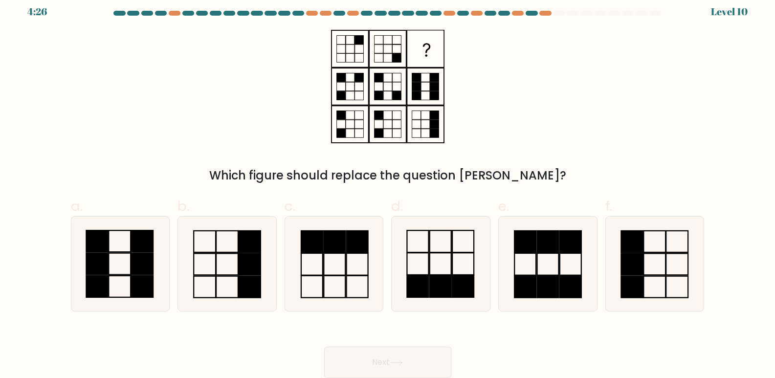
click at [356, 82] on rect at bounding box center [359, 77] width 9 height 9
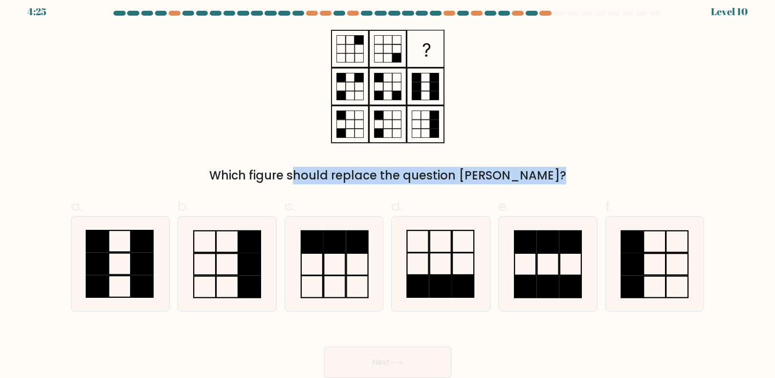
click at [356, 82] on rect at bounding box center [359, 77] width 9 height 9
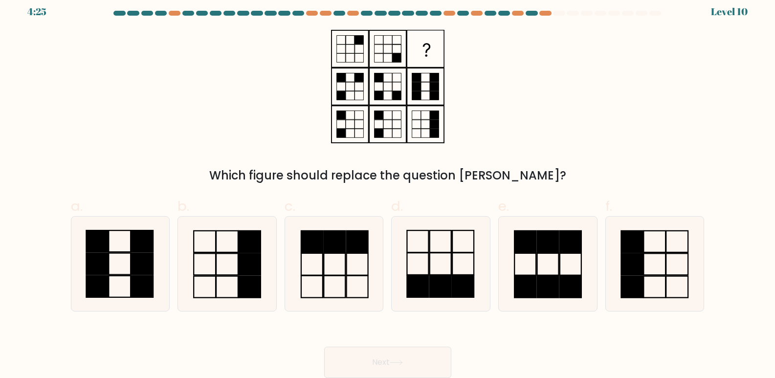
click at [382, 111] on rect at bounding box center [378, 115] width 9 height 9
click at [426, 37] on rect at bounding box center [425, 49] width 36 height 36
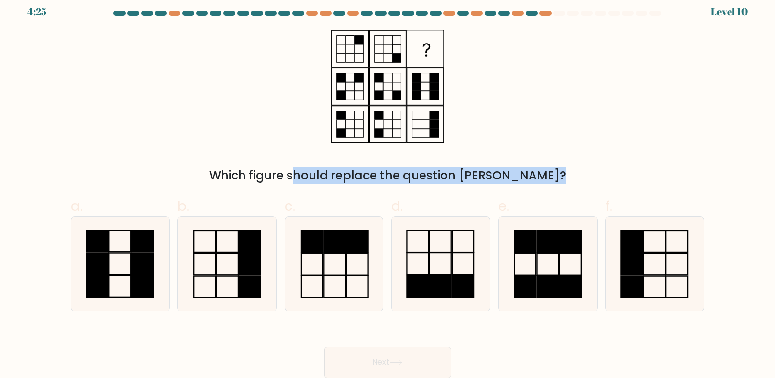
click at [426, 37] on rect at bounding box center [425, 49] width 36 height 36
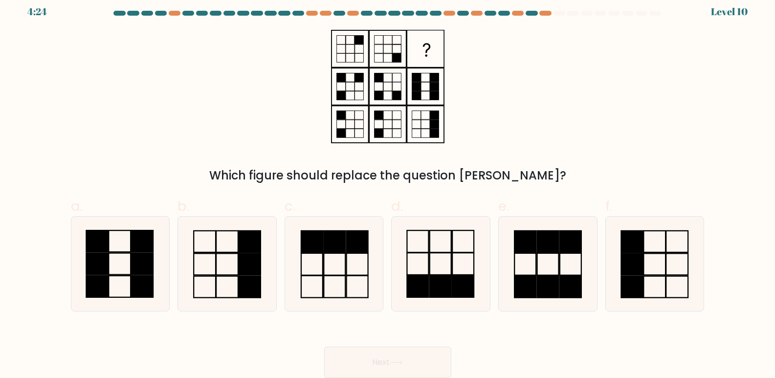
click at [429, 38] on rect at bounding box center [425, 49] width 36 height 36
drag, startPoint x: 748, startPoint y: 12, endPoint x: 633, endPoint y: 20, distance: 115.2
click at [633, 20] on form at bounding box center [387, 194] width 775 height 367
click at [316, 233] on rect at bounding box center [312, 242] width 22 height 22
click at [388, 188] on input "c." at bounding box center [388, 185] width 0 height 6
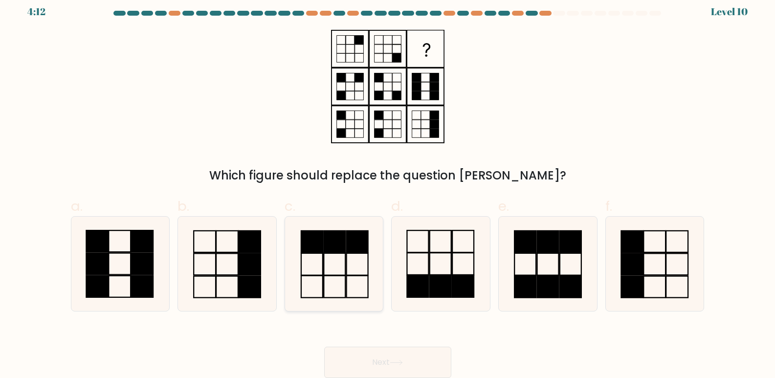
radio input "true"
click at [414, 362] on button "Next" at bounding box center [387, 362] width 127 height 31
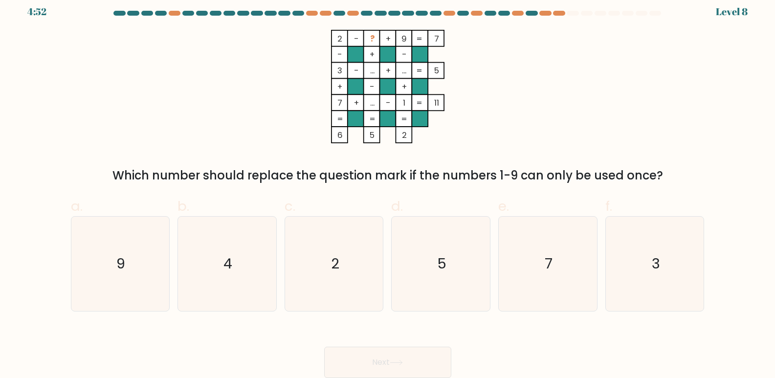
drag, startPoint x: 334, startPoint y: 37, endPoint x: 365, endPoint y: 44, distance: 32.1
click at [365, 44] on icon "2 - ? + 9 7 - + - 3 - ... + ... 5 + - + 7 + ... - 1 = 11 = = = = 6 5 2 =" at bounding box center [387, 86] width 293 height 113
drag, startPoint x: 403, startPoint y: 41, endPoint x: 337, endPoint y: 33, distance: 66.5
click at [337, 33] on icon "2 - ? + 9 7 - + - 3 - ... + ... 5 + - + 7 + ... - 1 = 11 = = = = 6 5 2 =" at bounding box center [387, 86] width 293 height 113
click at [336, 33] on rect at bounding box center [339, 38] width 16 height 16
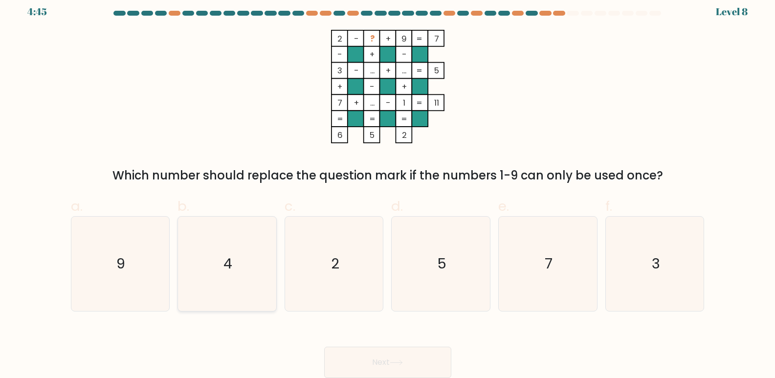
click at [186, 284] on icon "4" at bounding box center [227, 264] width 94 height 94
click at [388, 188] on input "b. 4" at bounding box center [388, 185] width 0 height 6
radio input "true"
click at [402, 358] on button "Next" at bounding box center [387, 362] width 127 height 31
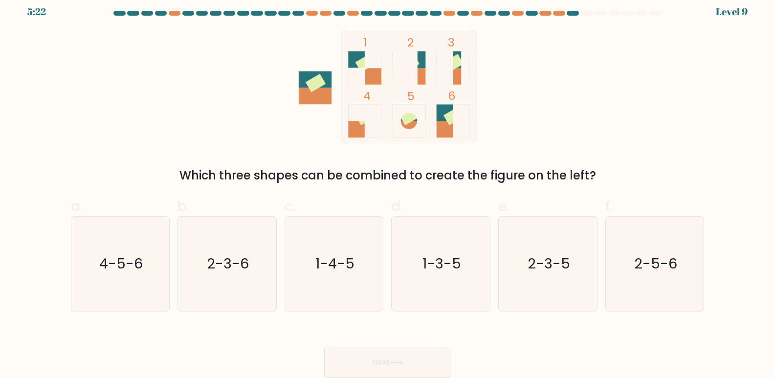
drag, startPoint x: 332, startPoint y: 74, endPoint x: 339, endPoint y: 93, distance: 20.0
click at [339, 93] on icon "1 2 3 4 5 6" at bounding box center [387, 86] width 263 height 113
click at [354, 53] on rect at bounding box center [364, 59] width 33 height 17
click at [457, 65] on rect at bounding box center [453, 63] width 20 height 19
click at [372, 60] on rect at bounding box center [373, 59] width 17 height 17
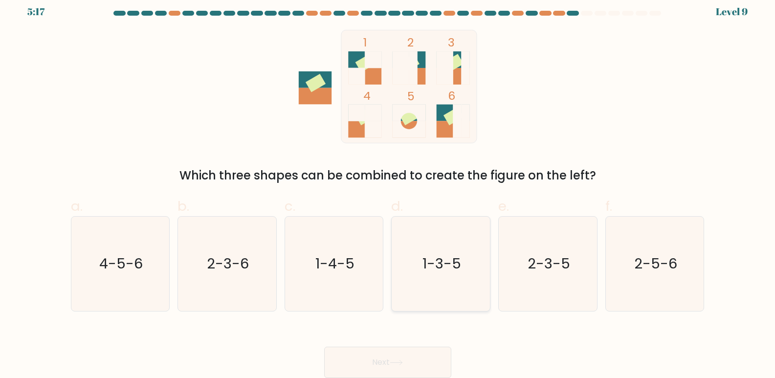
click at [441, 259] on text "1-3-5" at bounding box center [442, 264] width 39 height 20
click at [388, 188] on input "d. 1-3-5" at bounding box center [388, 185] width 0 height 6
radio input "true"
drag, startPoint x: 441, startPoint y: 259, endPoint x: 438, endPoint y: 254, distance: 5.5
click at [441, 259] on text "1-3-5" at bounding box center [441, 264] width 37 height 20
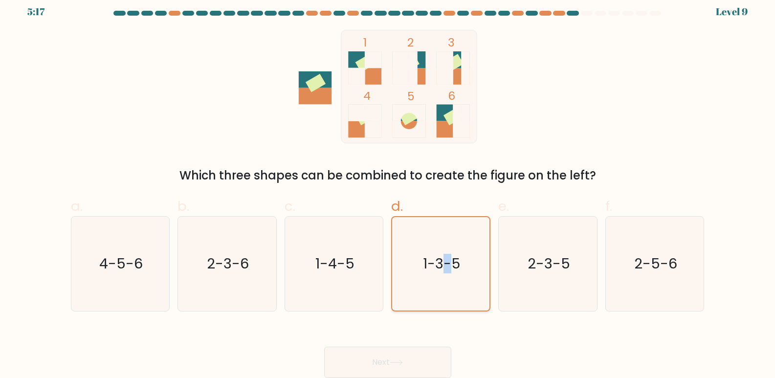
click at [388, 188] on input "d. 1-3-5" at bounding box center [388, 185] width 0 height 6
click at [420, 68] on rect at bounding box center [408, 76] width 33 height 17
click at [544, 261] on text "2-3-5" at bounding box center [549, 264] width 43 height 20
click at [388, 188] on input "e. 2-3-5" at bounding box center [388, 185] width 0 height 6
radio input "true"
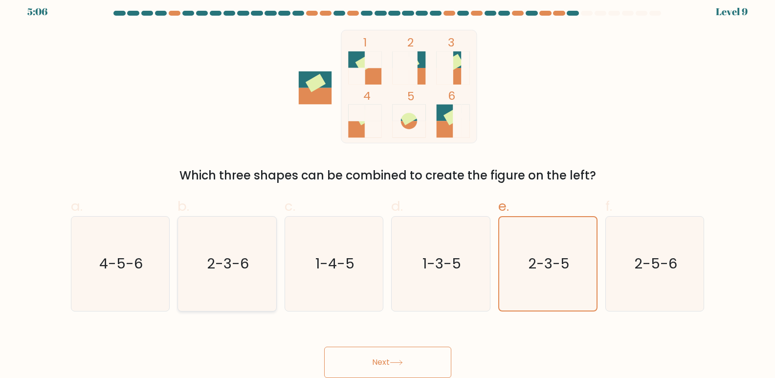
click at [237, 263] on text "2-3-6" at bounding box center [228, 264] width 42 height 20
click at [388, 188] on input "b. 2-3-6" at bounding box center [388, 185] width 0 height 6
radio input "true"
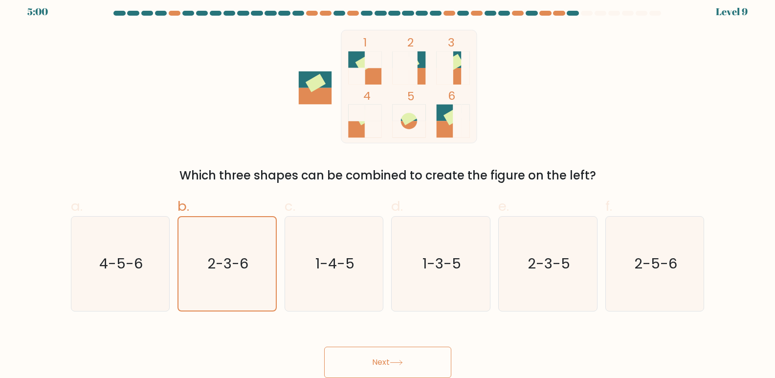
click at [438, 120] on rect at bounding box center [452, 113] width 33 height 17
click at [439, 120] on rect at bounding box center [452, 113] width 33 height 17
click at [439, 119] on rect at bounding box center [452, 113] width 33 height 17
click at [447, 125] on rect at bounding box center [452, 129] width 33 height 17
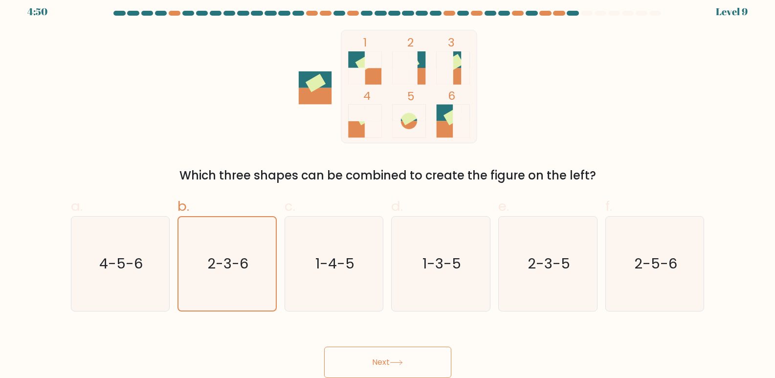
click at [446, 126] on rect at bounding box center [452, 129] width 33 height 17
click at [456, 67] on rect at bounding box center [453, 63] width 20 height 19
drag, startPoint x: 456, startPoint y: 67, endPoint x: 454, endPoint y: 126, distance: 58.2
click at [454, 126] on icon "1 2 3 4 5 6" at bounding box center [387, 86] width 263 height 113
click at [401, 37] on rect at bounding box center [408, 86] width 135 height 113
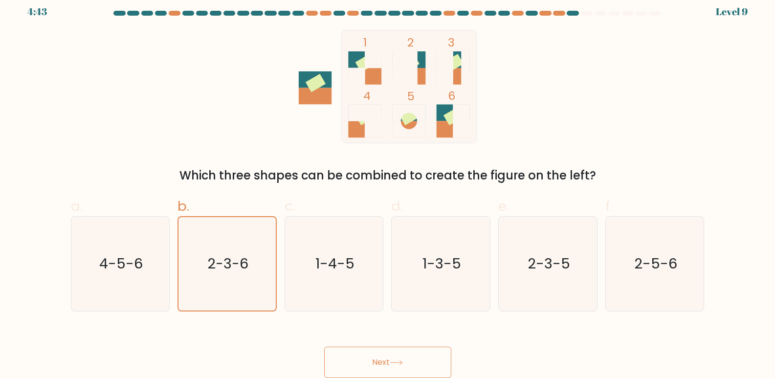
click at [439, 40] on rect at bounding box center [408, 86] width 135 height 113
click at [402, 357] on button "Next" at bounding box center [387, 362] width 127 height 31
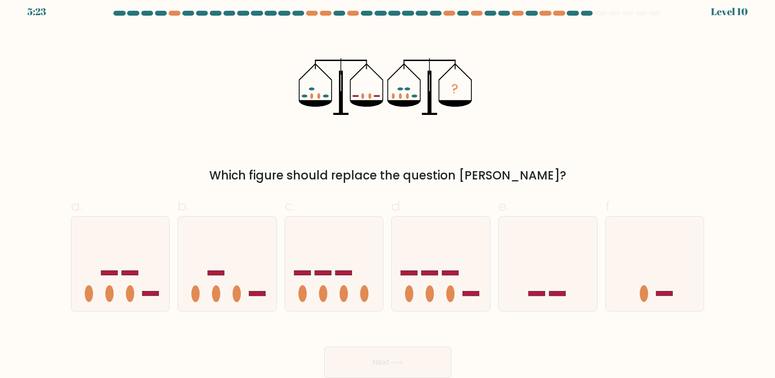
drag, startPoint x: 309, startPoint y: 94, endPoint x: 338, endPoint y: 98, distance: 30.1
click at [338, 98] on icon "?" at bounding box center [387, 86] width 177 height 113
drag, startPoint x: 366, startPoint y: 97, endPoint x: 375, endPoint y: 99, distance: 9.0
click at [375, 99] on icon "?" at bounding box center [387, 86] width 177 height 113
drag, startPoint x: 380, startPoint y: 93, endPoint x: 363, endPoint y: 92, distance: 16.7
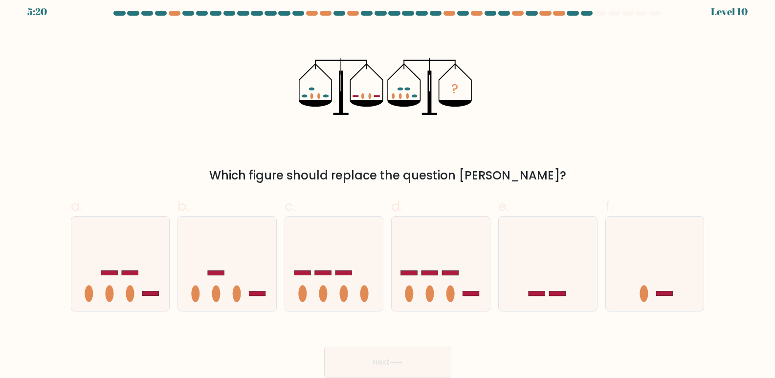
click at [364, 92] on icon "?" at bounding box center [387, 86] width 177 height 113
drag, startPoint x: 391, startPoint y: 96, endPoint x: 410, endPoint y: 98, distance: 19.6
click at [410, 98] on icon "?" at bounding box center [387, 86] width 177 height 113
click at [241, 290] on ellipse at bounding box center [237, 293] width 8 height 17
click at [388, 188] on input "b." at bounding box center [388, 185] width 0 height 6
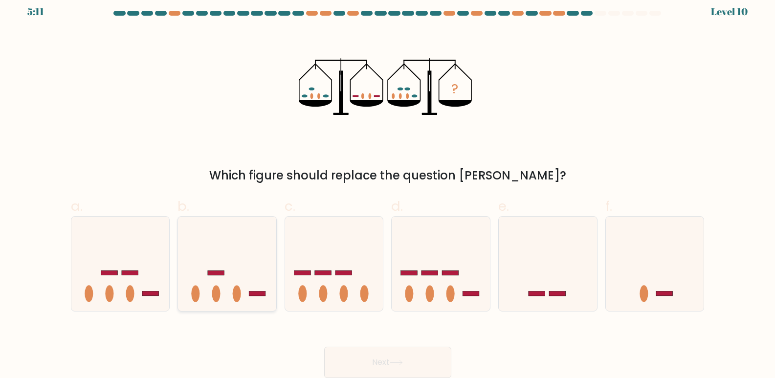
radio input "true"
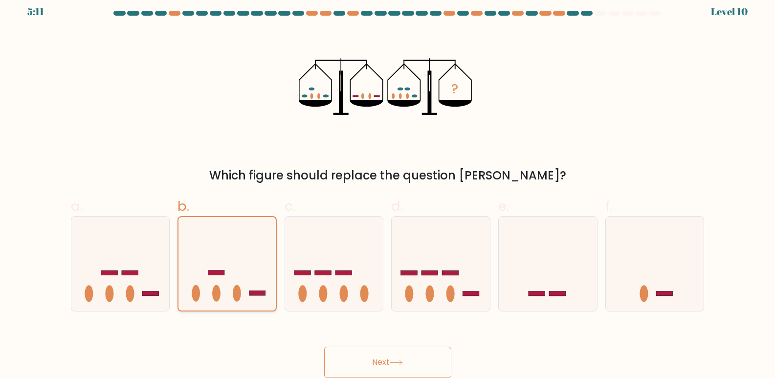
click at [241, 290] on ellipse at bounding box center [237, 293] width 8 height 17
click at [388, 188] on input "b." at bounding box center [388, 185] width 0 height 6
click at [422, 357] on button "Next" at bounding box center [387, 362] width 127 height 31
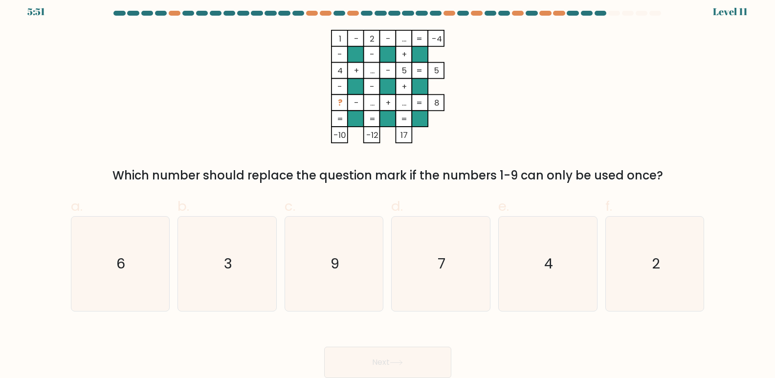
drag, startPoint x: 340, startPoint y: 26, endPoint x: 345, endPoint y: 70, distance: 44.2
click at [345, 70] on form at bounding box center [387, 194] width 775 height 367
click at [452, 225] on icon "7" at bounding box center [441, 264] width 94 height 94
click at [388, 188] on input "d. 7" at bounding box center [388, 185] width 0 height 6
radio input "true"
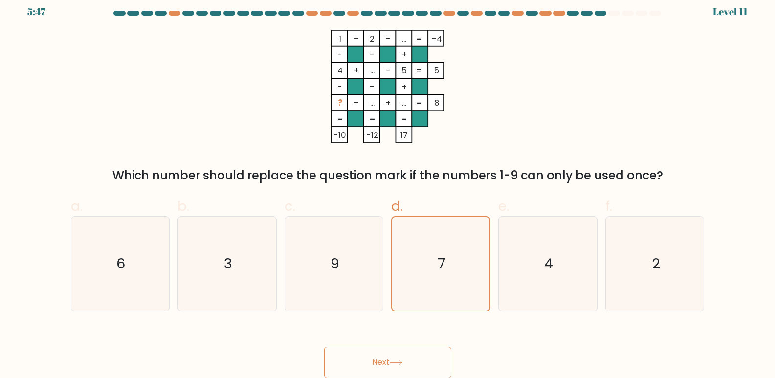
click at [396, 371] on button "Next" at bounding box center [387, 362] width 127 height 31
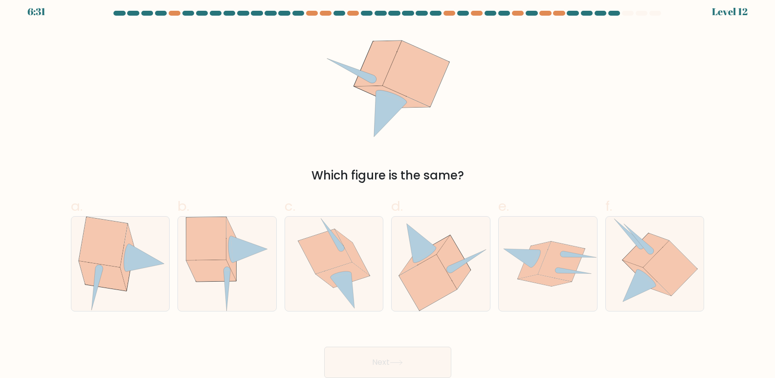
click at [400, 366] on button "Next" at bounding box center [387, 362] width 127 height 31
drag, startPoint x: 367, startPoint y: 82, endPoint x: 399, endPoint y: 114, distance: 45.0
click at [399, 113] on icon at bounding box center [387, 86] width 125 height 113
click at [425, 241] on icon at bounding box center [421, 242] width 29 height 39
click at [388, 188] on input "d." at bounding box center [388, 185] width 0 height 6
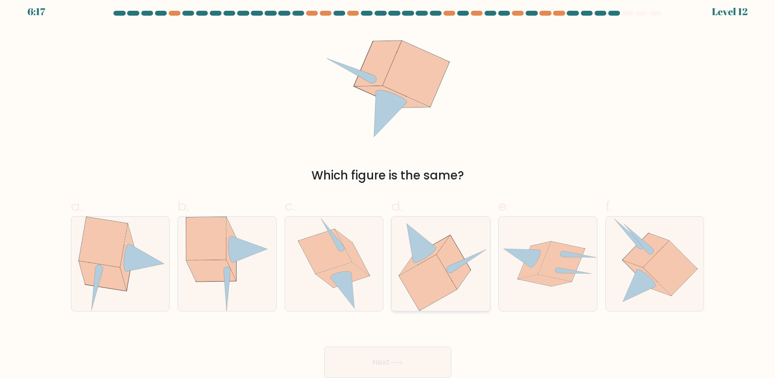
radio input "true"
click at [407, 364] on button "Next" at bounding box center [387, 362] width 127 height 31
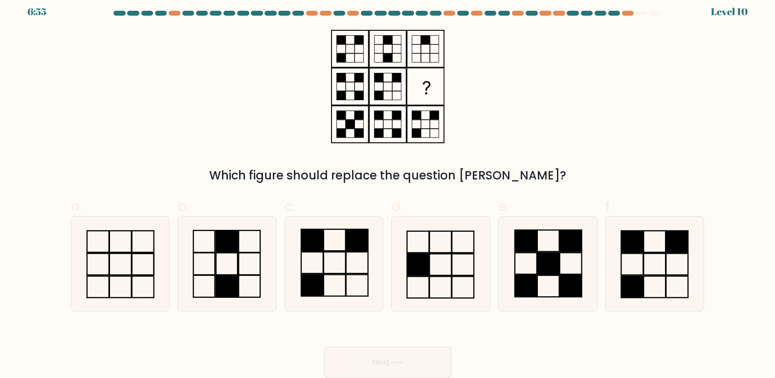
click at [343, 42] on rect at bounding box center [340, 40] width 9 height 9
click at [346, 52] on icon at bounding box center [388, 86] width 122 height 113
click at [359, 36] on rect at bounding box center [359, 40] width 9 height 9
click at [399, 38] on icon at bounding box center [388, 86] width 122 height 113
click at [384, 68] on rect at bounding box center [387, 86] width 37 height 37
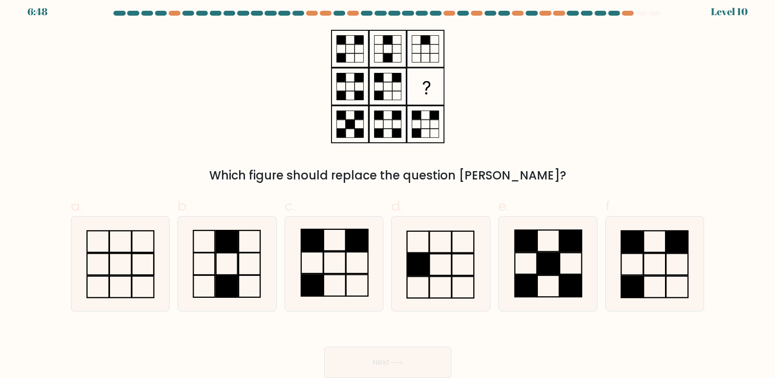
click at [358, 95] on icon at bounding box center [388, 86] width 122 height 113
drag, startPoint x: 401, startPoint y: 75, endPoint x: 415, endPoint y: 124, distance: 51.1
click at [415, 124] on icon at bounding box center [388, 86] width 122 height 113
click at [230, 233] on rect at bounding box center [227, 241] width 22 height 22
click at [388, 188] on input "b." at bounding box center [388, 185] width 0 height 6
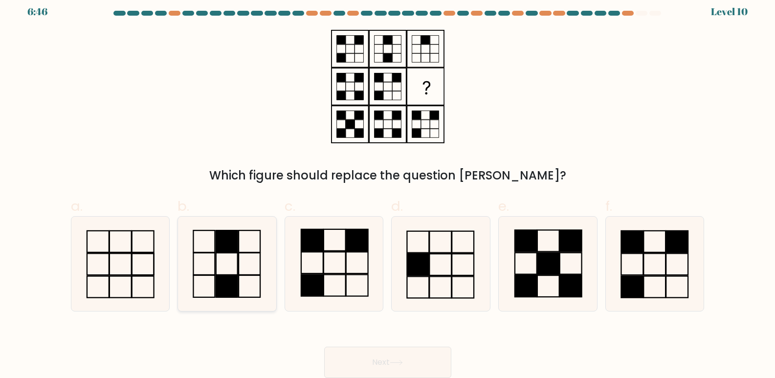
radio input "true"
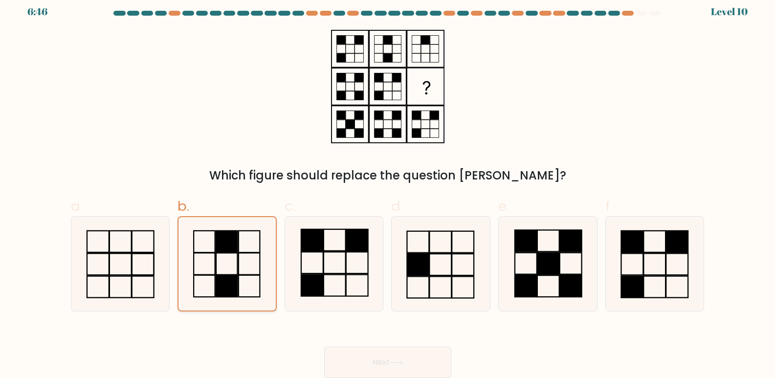
click at [230, 233] on rect at bounding box center [227, 242] width 22 height 22
click at [388, 188] on input "b." at bounding box center [388, 185] width 0 height 6
click at [383, 358] on button "Next" at bounding box center [387, 362] width 127 height 31
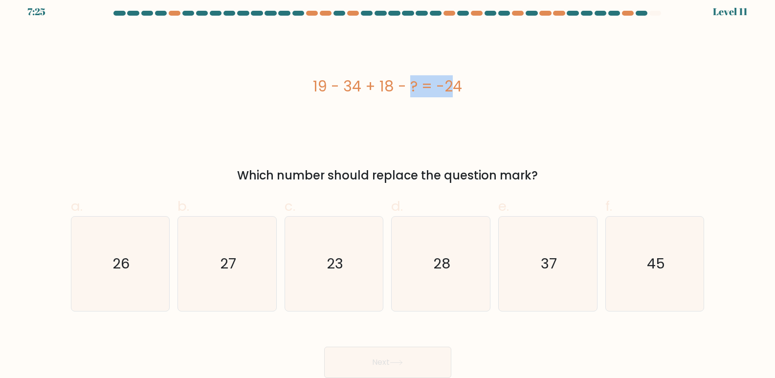
drag, startPoint x: 391, startPoint y: 79, endPoint x: 351, endPoint y: 91, distance: 41.6
click at [351, 91] on div "19 - 34 + 18 - ? = -24" at bounding box center [388, 86] width 634 height 22
click at [345, 285] on icon "23" at bounding box center [334, 264] width 94 height 94
click at [388, 188] on input "c. 23" at bounding box center [388, 185] width 0 height 6
radio input "true"
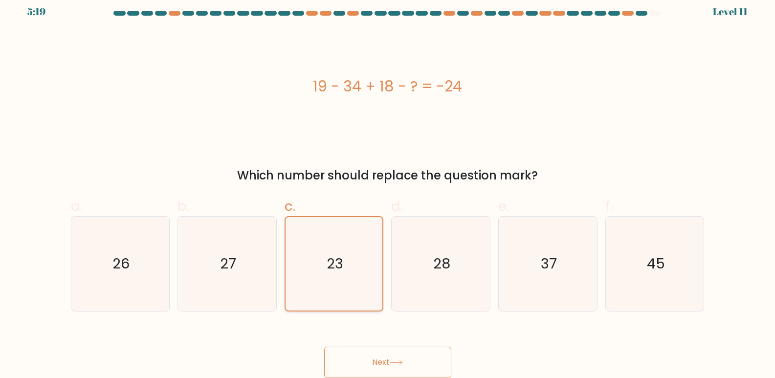
click at [324, 347] on button "Next" at bounding box center [387, 362] width 127 height 31
click at [345, 285] on icon "23" at bounding box center [334, 263] width 93 height 93
click at [388, 188] on input "c. 23" at bounding box center [388, 185] width 0 height 6
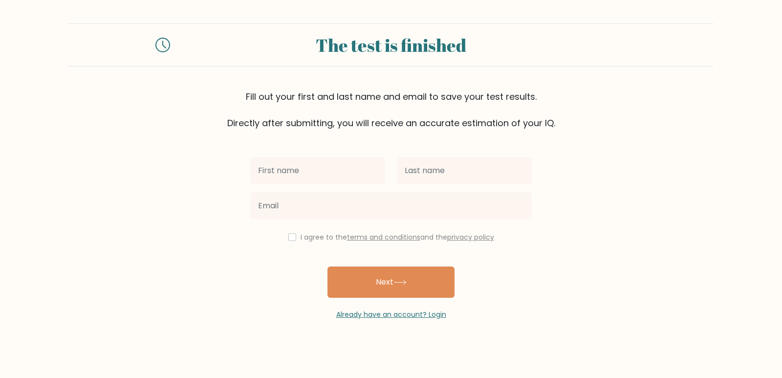
click at [306, 163] on input "text" at bounding box center [317, 170] width 135 height 27
type input "muhammad"
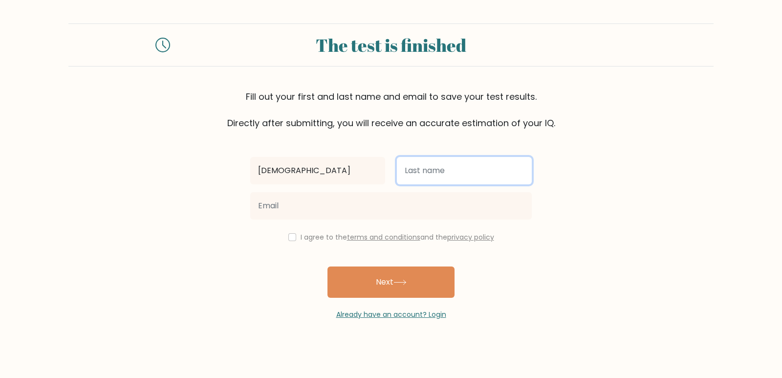
click at [457, 178] on input "text" at bounding box center [464, 170] width 135 height 27
type input "adeel"
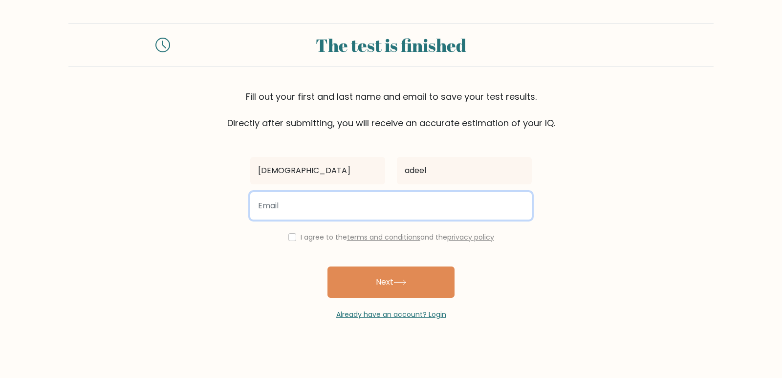
click at [432, 203] on input "email" at bounding box center [391, 205] width 282 height 27
type input "ak4140771@gmail.com"
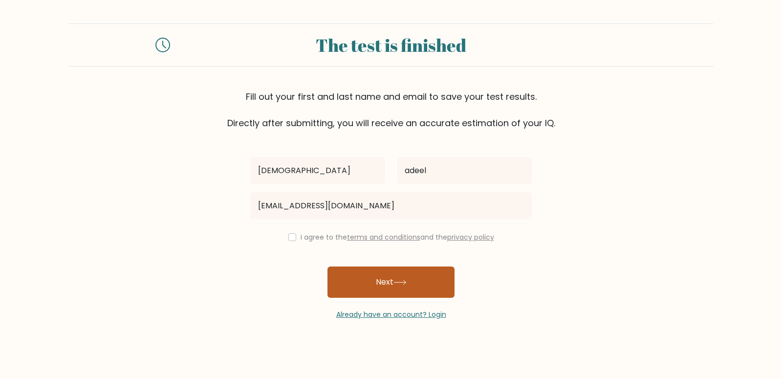
click at [440, 279] on button "Next" at bounding box center [391, 282] width 127 height 31
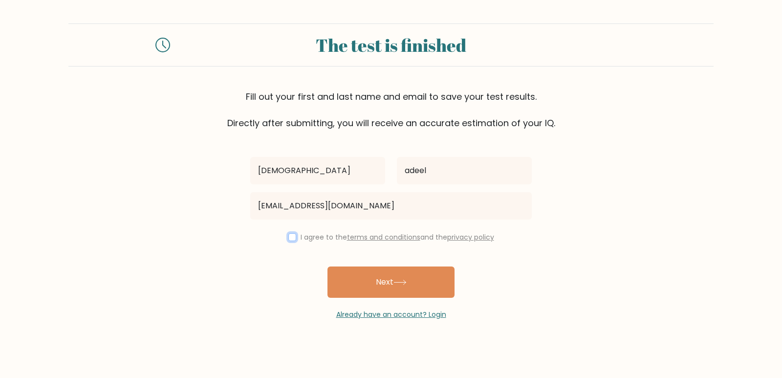
click at [289, 237] on input "checkbox" at bounding box center [293, 237] width 8 height 8
checkbox input "true"
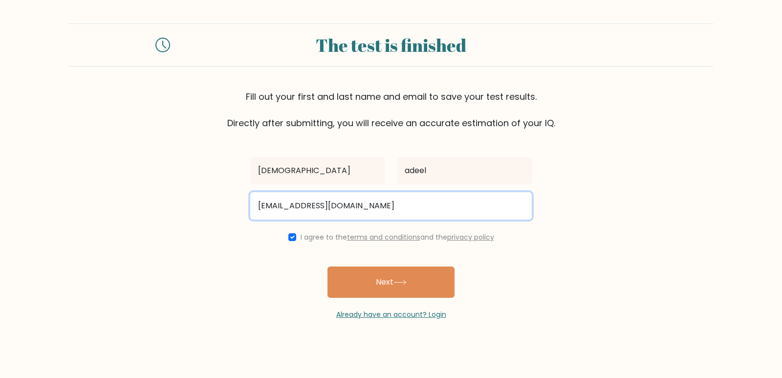
click at [362, 208] on input "ak4140771@gmail.com" at bounding box center [391, 205] width 282 height 27
type input "a"
type input "ak4140771@gmail.com"
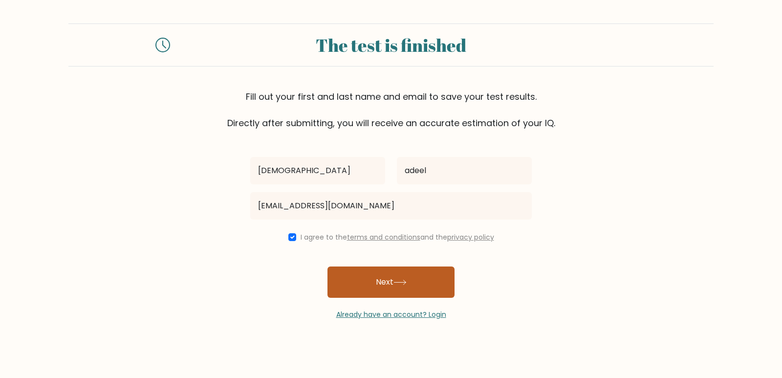
click at [374, 281] on button "Next" at bounding box center [391, 282] width 127 height 31
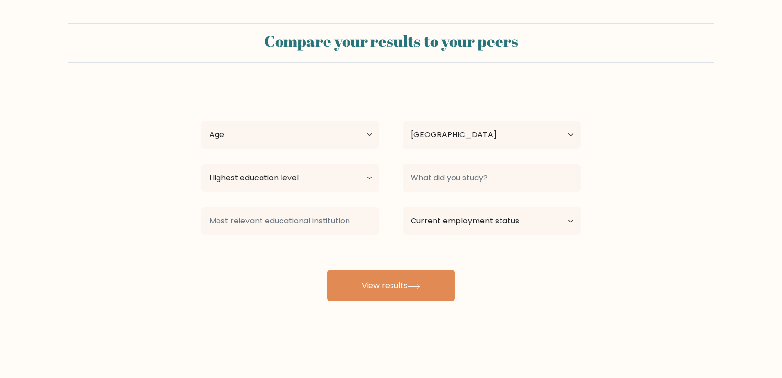
select select "PK"
click at [274, 128] on select "Age Under [DEMOGRAPHIC_DATA] [DEMOGRAPHIC_DATA] [DEMOGRAPHIC_DATA] [DEMOGRAPHIC…" at bounding box center [290, 134] width 178 height 27
select select "min_18"
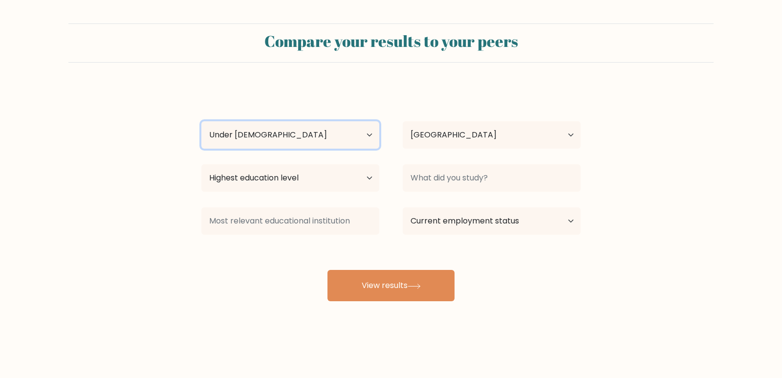
click at [201, 121] on select "Age Under 18 years old 18-24 years old 25-34 years old 35-44 years old 45-54 ye…" at bounding box center [290, 134] width 178 height 27
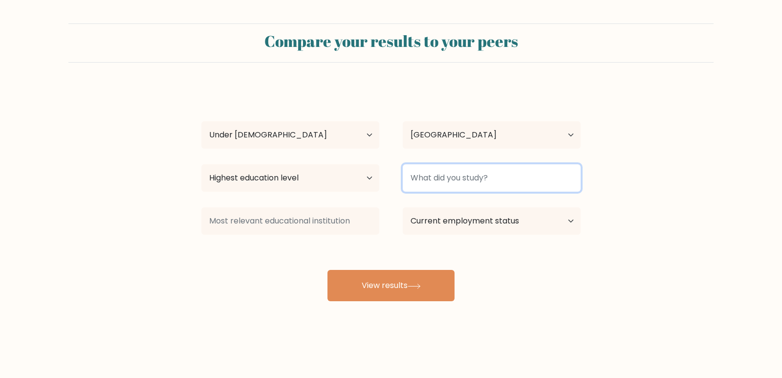
click at [470, 187] on input at bounding box center [492, 177] width 178 height 27
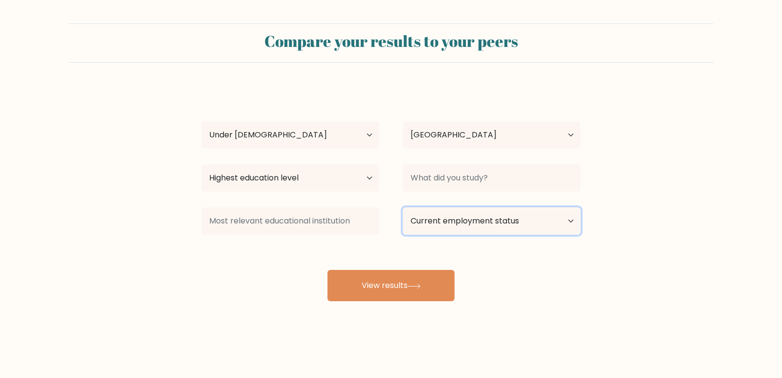
click at [453, 226] on select "Current employment status Employed Student Retired Other / prefer not to answer" at bounding box center [492, 220] width 178 height 27
select select "student"
click at [403, 207] on select "Current employment status Employed Student Retired Other / prefer not to answer" at bounding box center [492, 220] width 178 height 27
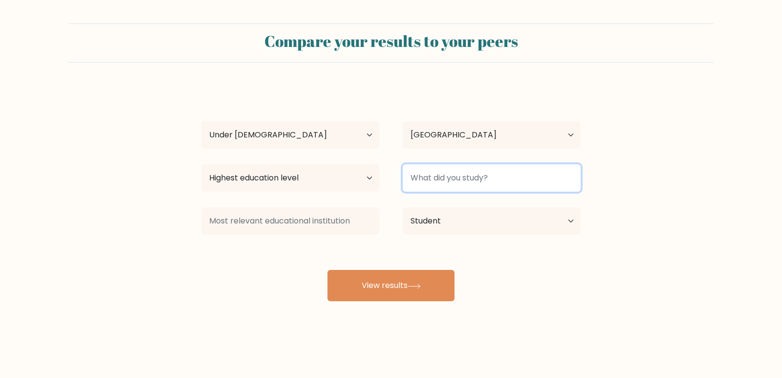
click at [446, 180] on input at bounding box center [492, 177] width 178 height 27
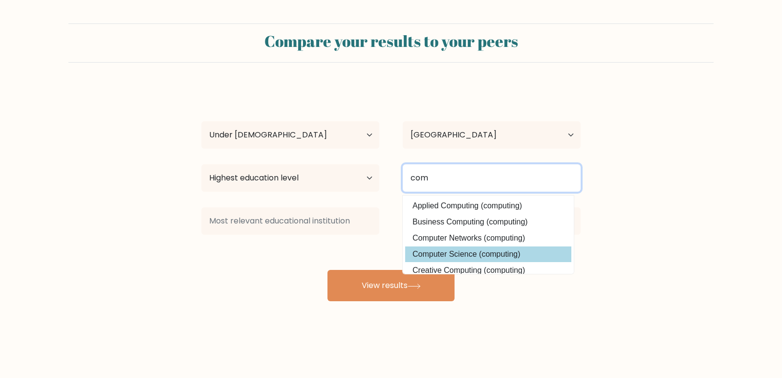
type input "com"
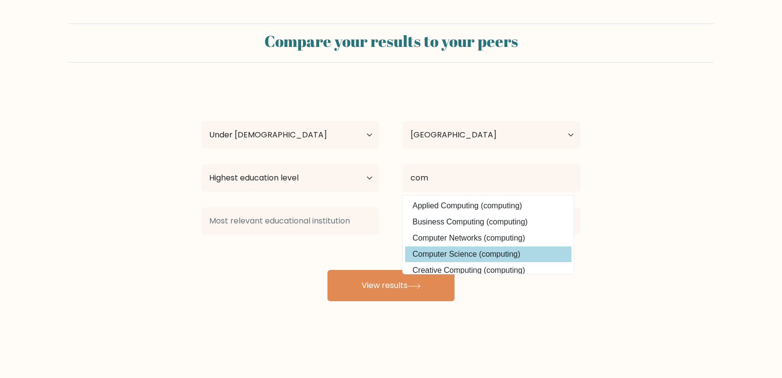
click at [459, 253] on div "muhammad adeel Age Under 18 years old 18-24 years old 25-34 years old 35-44 yea…" at bounding box center [391, 193] width 391 height 215
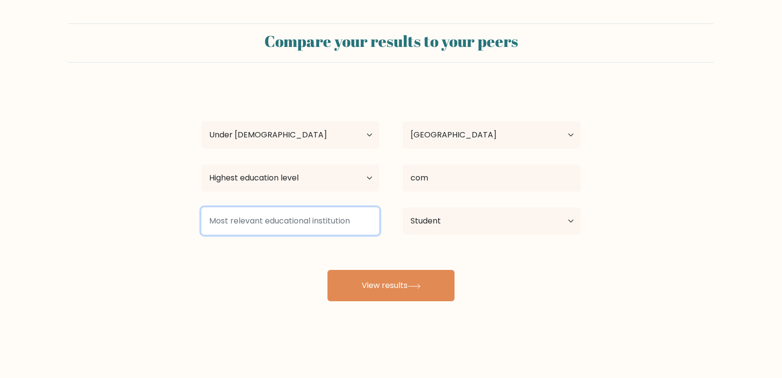
click at [307, 222] on input at bounding box center [290, 220] width 178 height 27
click at [292, 225] on input at bounding box center [290, 220] width 178 height 27
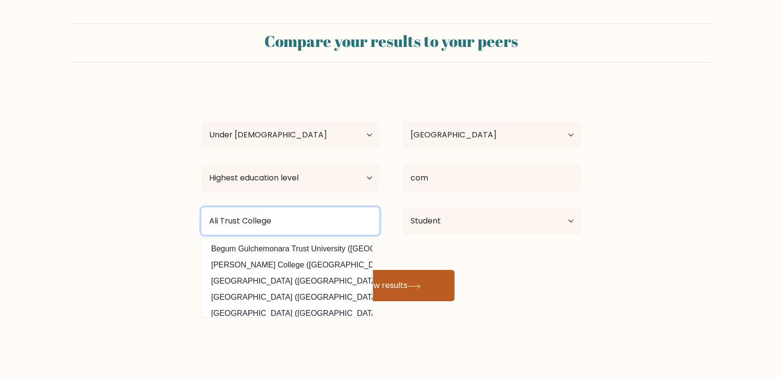
type input "Ali Trust College"
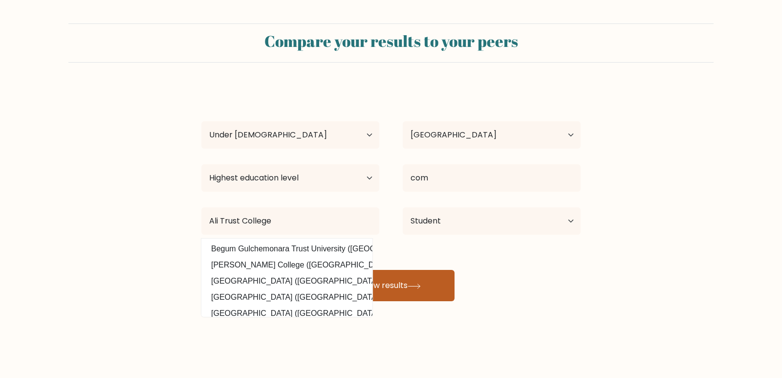
click at [404, 283] on button "View results" at bounding box center [391, 285] width 127 height 31
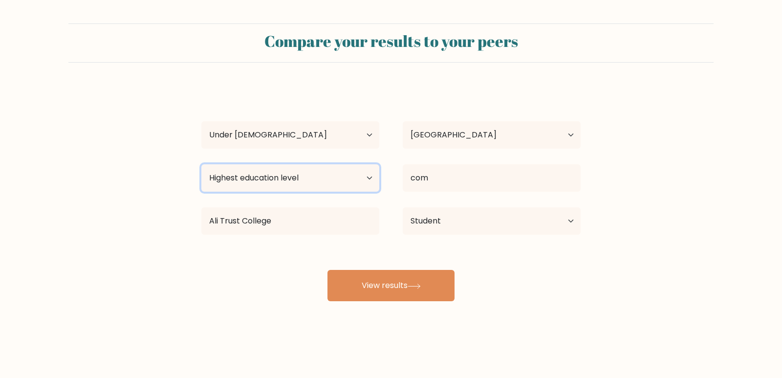
click at [349, 186] on select "Highest education level No schooling Primary Lower Secondary Upper Secondary Oc…" at bounding box center [290, 177] width 178 height 27
select select "upper_secondary"
click at [201, 164] on select "Highest education level No schooling Primary Lower Secondary Upper Secondary Oc…" at bounding box center [290, 177] width 178 height 27
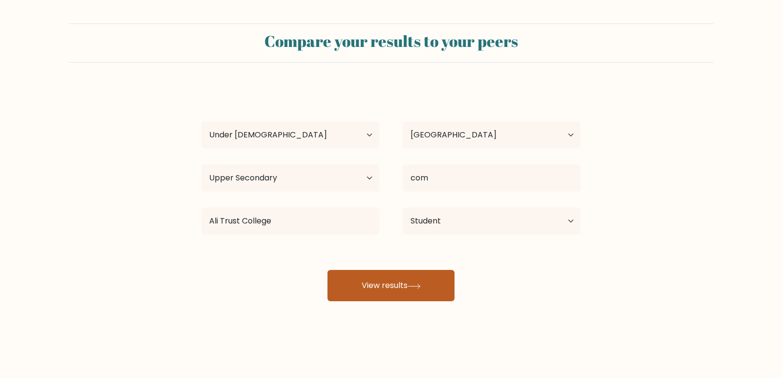
click at [350, 293] on button "View results" at bounding box center [391, 285] width 127 height 31
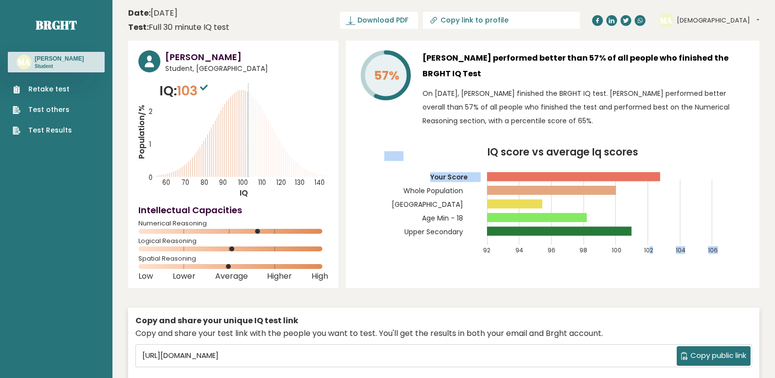
drag, startPoint x: 654, startPoint y: 174, endPoint x: 649, endPoint y: 227, distance: 53.0
click at [649, 227] on icon "IQ score vs average Iq scores 92 94 96 98 100 102 104 106 Your Score Whole Popu…" at bounding box center [552, 205] width 393 height 116
click at [647, 216] on icon "IQ score vs average Iq scores 92 94 96 98 100 102 104 106 Your Score Whole Popu…" at bounding box center [552, 205] width 393 height 116
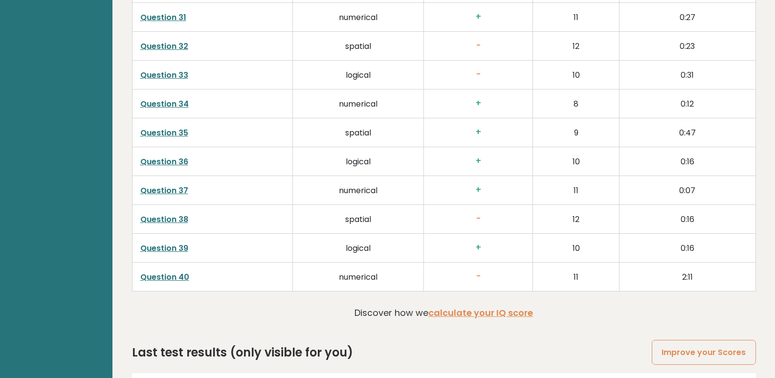
scroll to position [2491, 0]
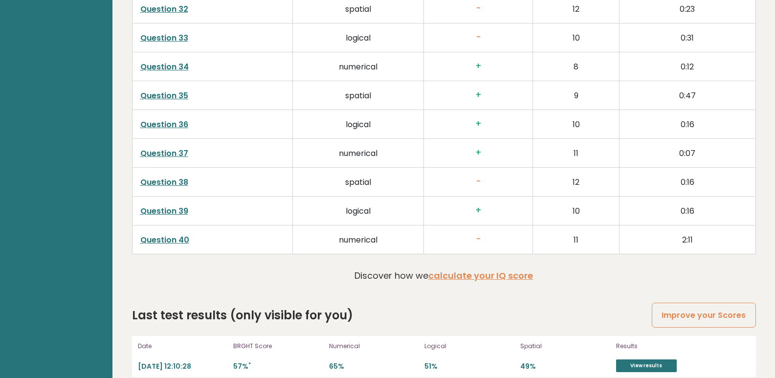
click at [253, 362] on p "57% *" at bounding box center [278, 366] width 90 height 9
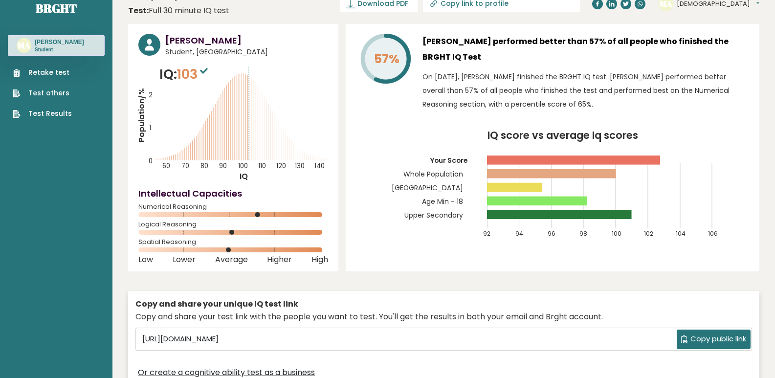
scroll to position [0, 0]
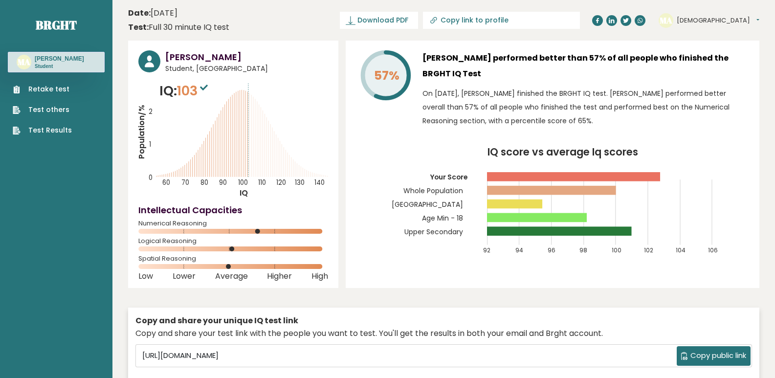
drag, startPoint x: 488, startPoint y: 173, endPoint x: 658, endPoint y: 173, distance: 170.2
click at [658, 173] on rect at bounding box center [573, 176] width 173 height 9
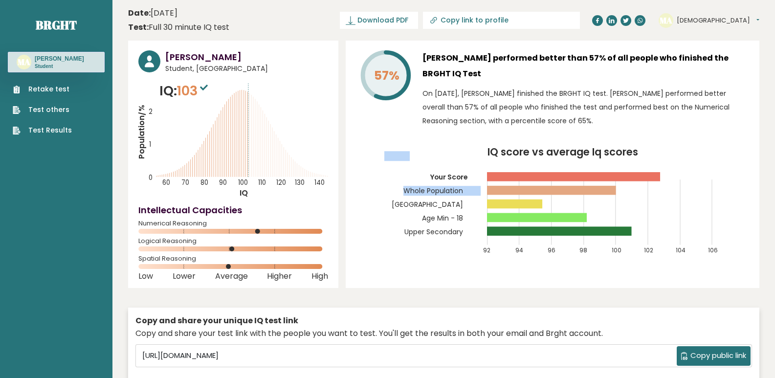
click at [658, 173] on rect at bounding box center [573, 176] width 173 height 9
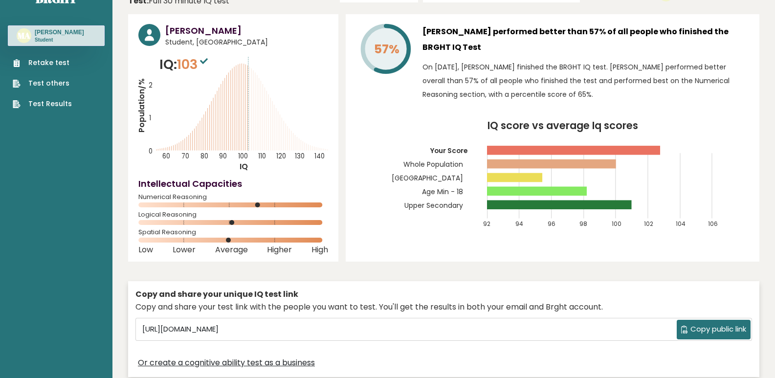
scroll to position [49, 0]
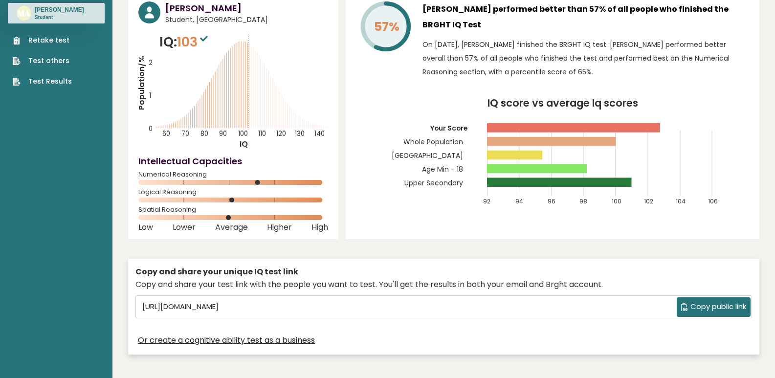
click at [697, 300] on button "Copy public link" at bounding box center [714, 307] width 74 height 20
click at [707, 307] on span "Copy public link" at bounding box center [718, 306] width 56 height 11
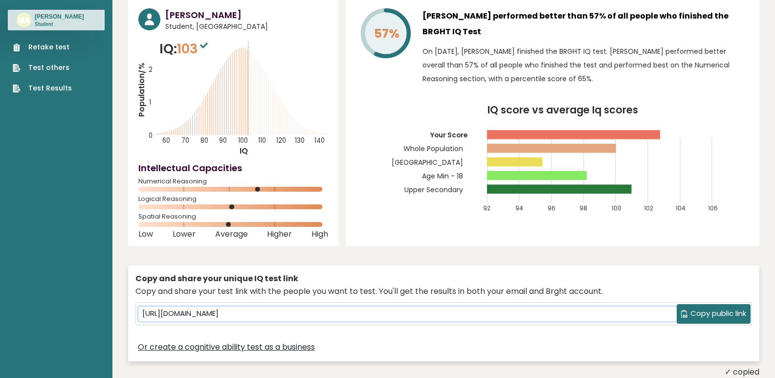
scroll to position [0, 0]
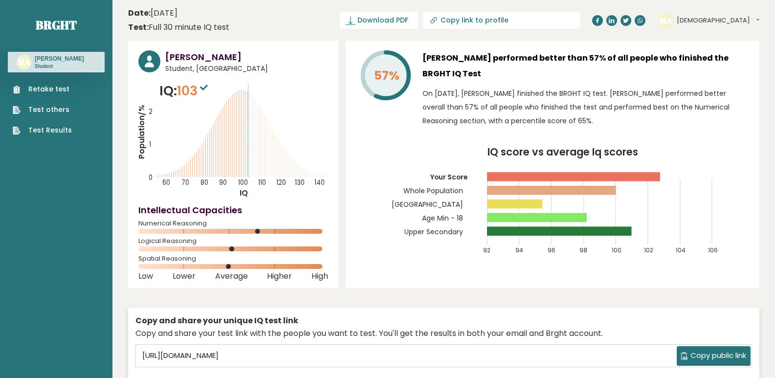
click at [708, 19] on button "Muhammad" at bounding box center [718, 21] width 83 height 10
click at [717, 75] on link "Logout" at bounding box center [702, 76] width 50 height 14
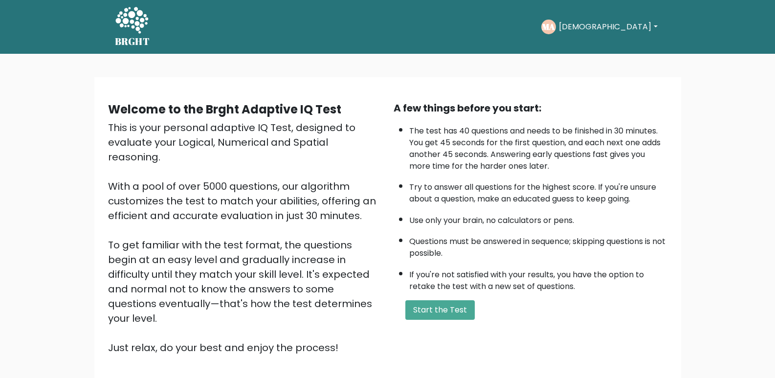
click at [639, 28] on button "[DEMOGRAPHIC_DATA]" at bounding box center [608, 27] width 104 height 13
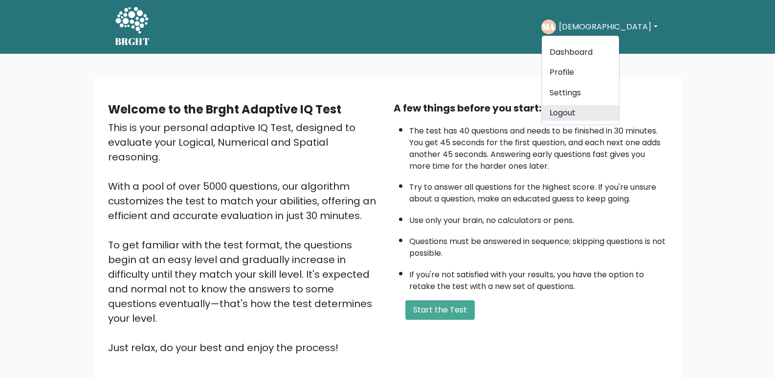
click at [614, 111] on link "Logout" at bounding box center [580, 113] width 77 height 16
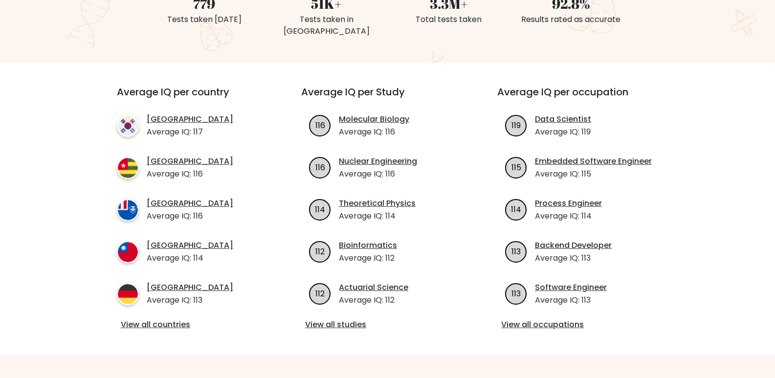
scroll to position [342, 0]
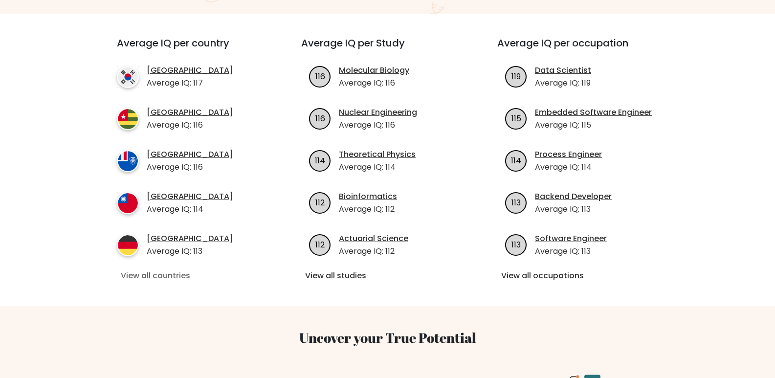
click at [172, 270] on link "View all countries" at bounding box center [191, 276] width 141 height 12
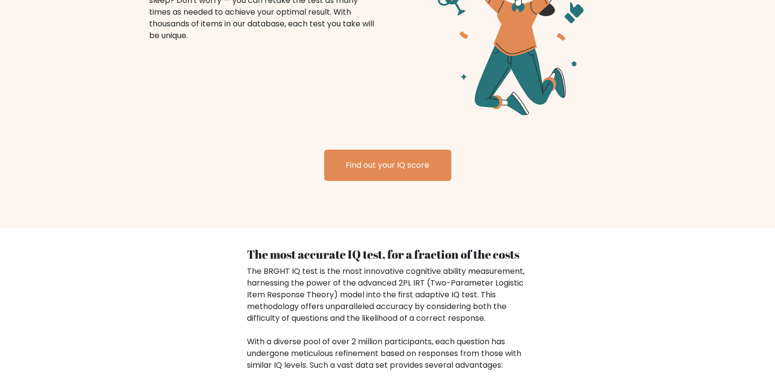
scroll to position [1271, 0]
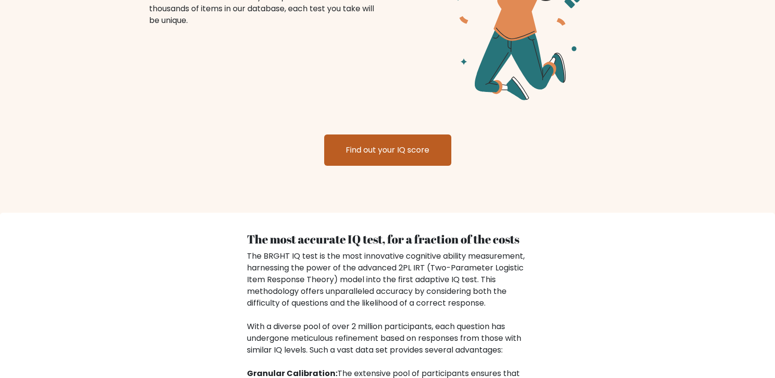
click at [372, 148] on link "Find out your IQ score" at bounding box center [387, 149] width 127 height 31
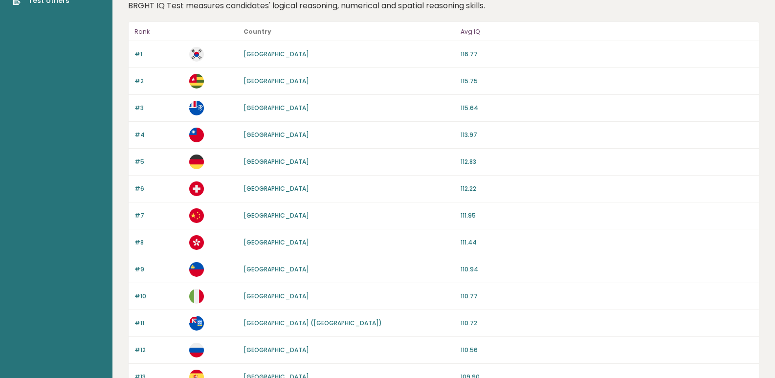
scroll to position [61, 0]
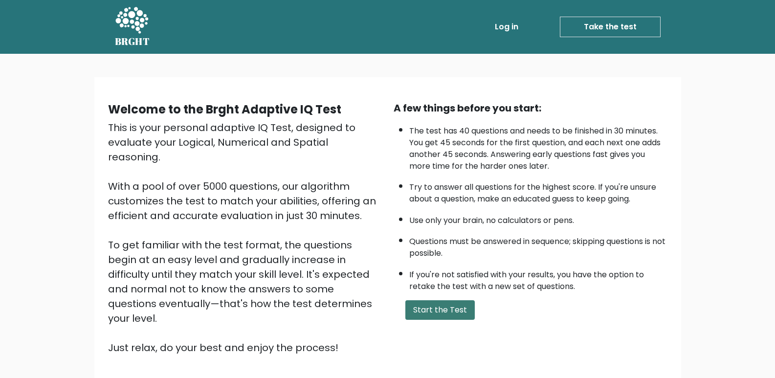
click at [435, 309] on button "Start the Test" at bounding box center [439, 310] width 69 height 20
click at [450, 309] on button "Start the Test" at bounding box center [439, 310] width 69 height 20
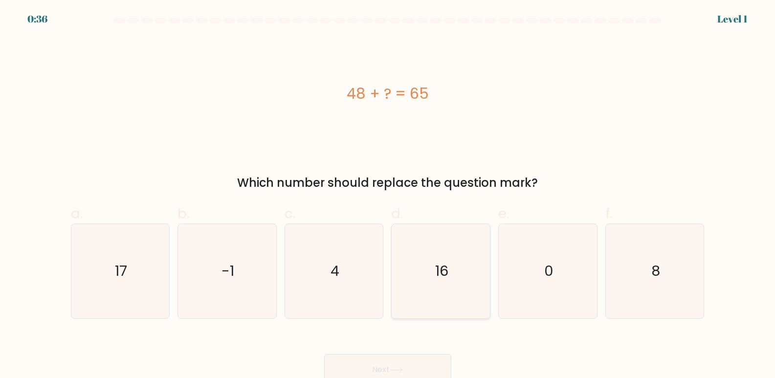
click at [452, 278] on icon "16" at bounding box center [441, 271] width 94 height 94
click at [388, 196] on input "d. 16" at bounding box center [388, 192] width 0 height 6
radio input "true"
click at [416, 360] on button "Next" at bounding box center [387, 369] width 127 height 31
